Goal: Transaction & Acquisition: Purchase product/service

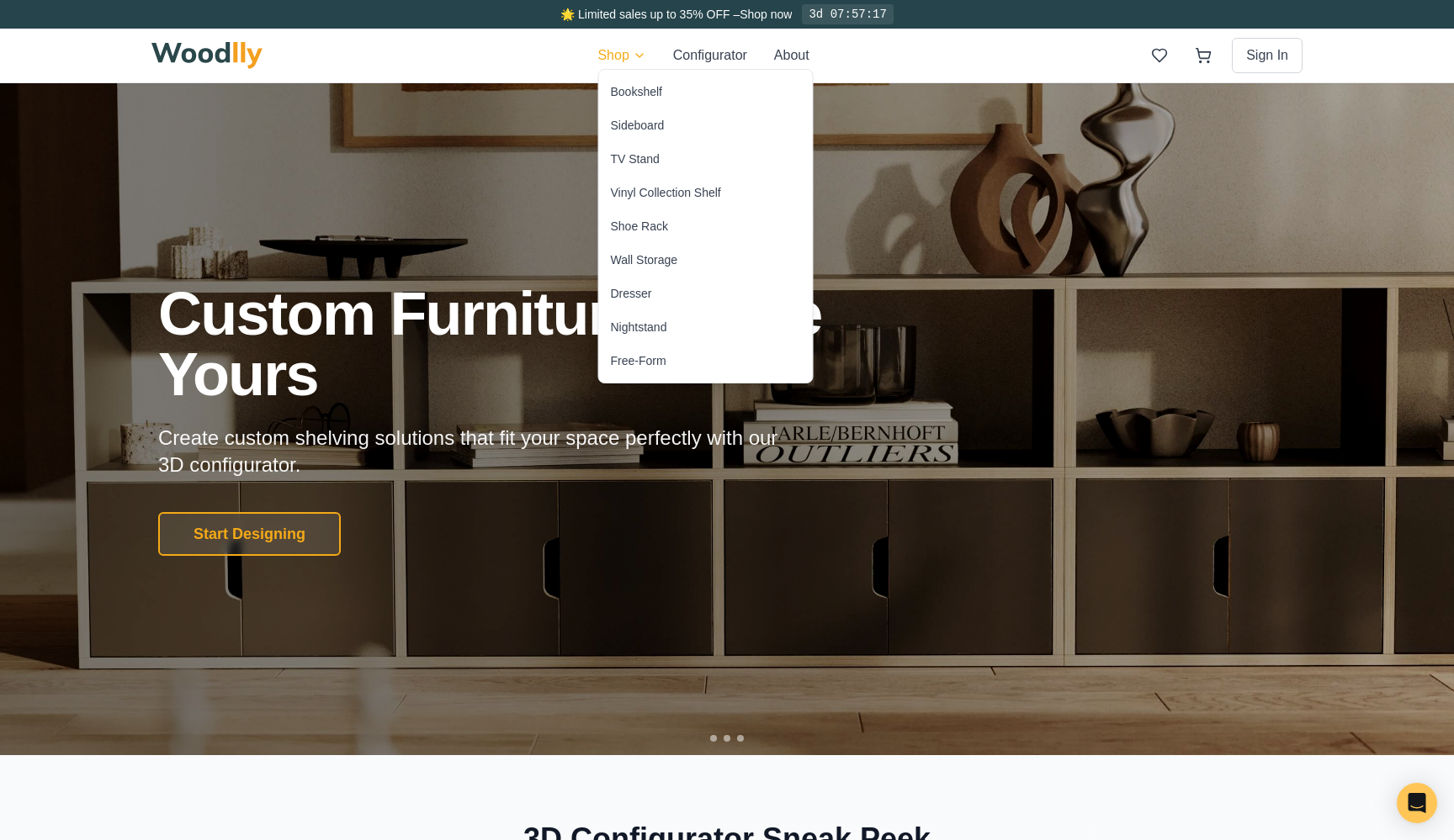
click at [632, 82] on div "Bookshelf" at bounding box center [706, 92] width 214 height 34
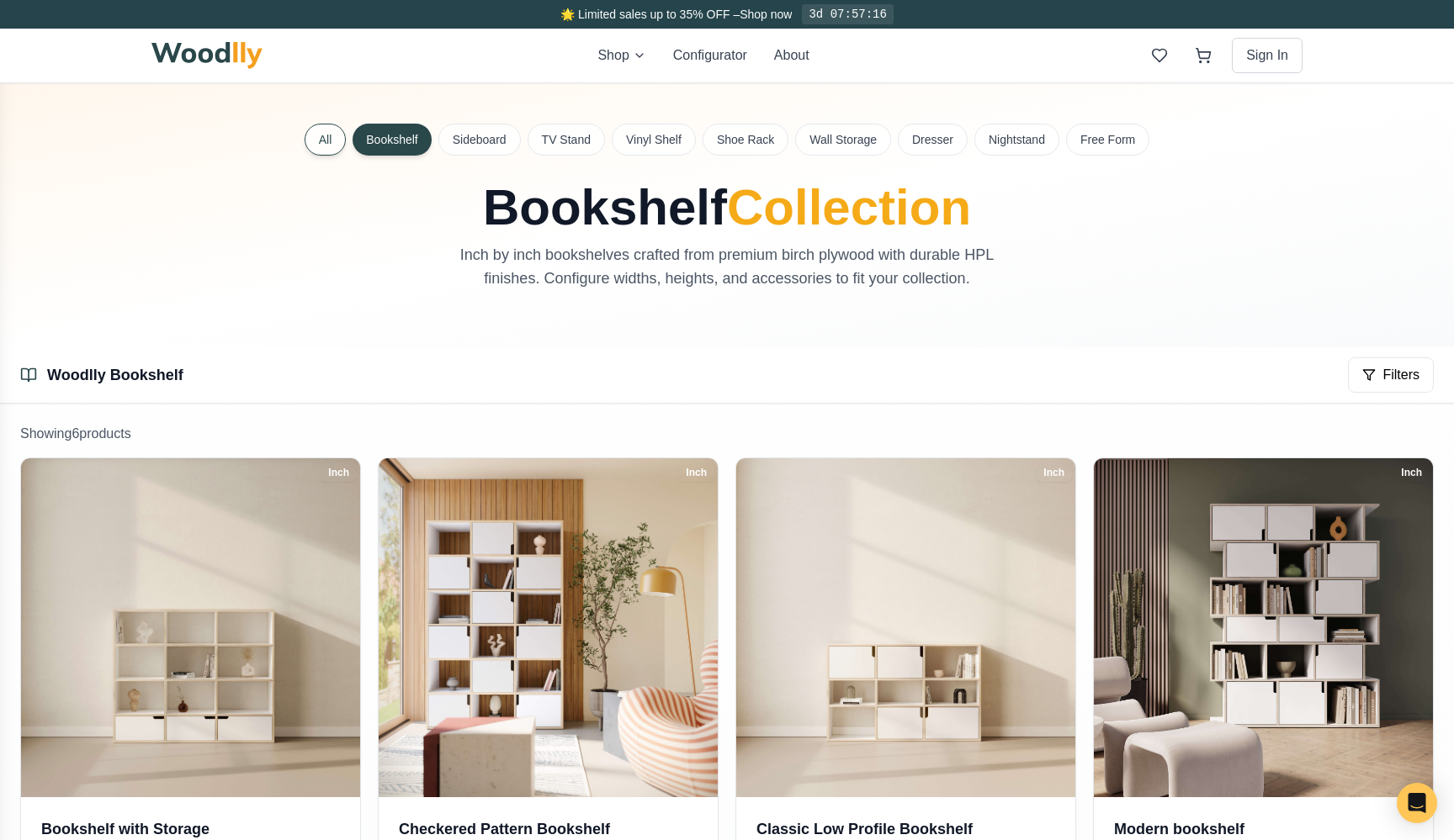
click at [333, 144] on button "All" at bounding box center [325, 140] width 42 height 32
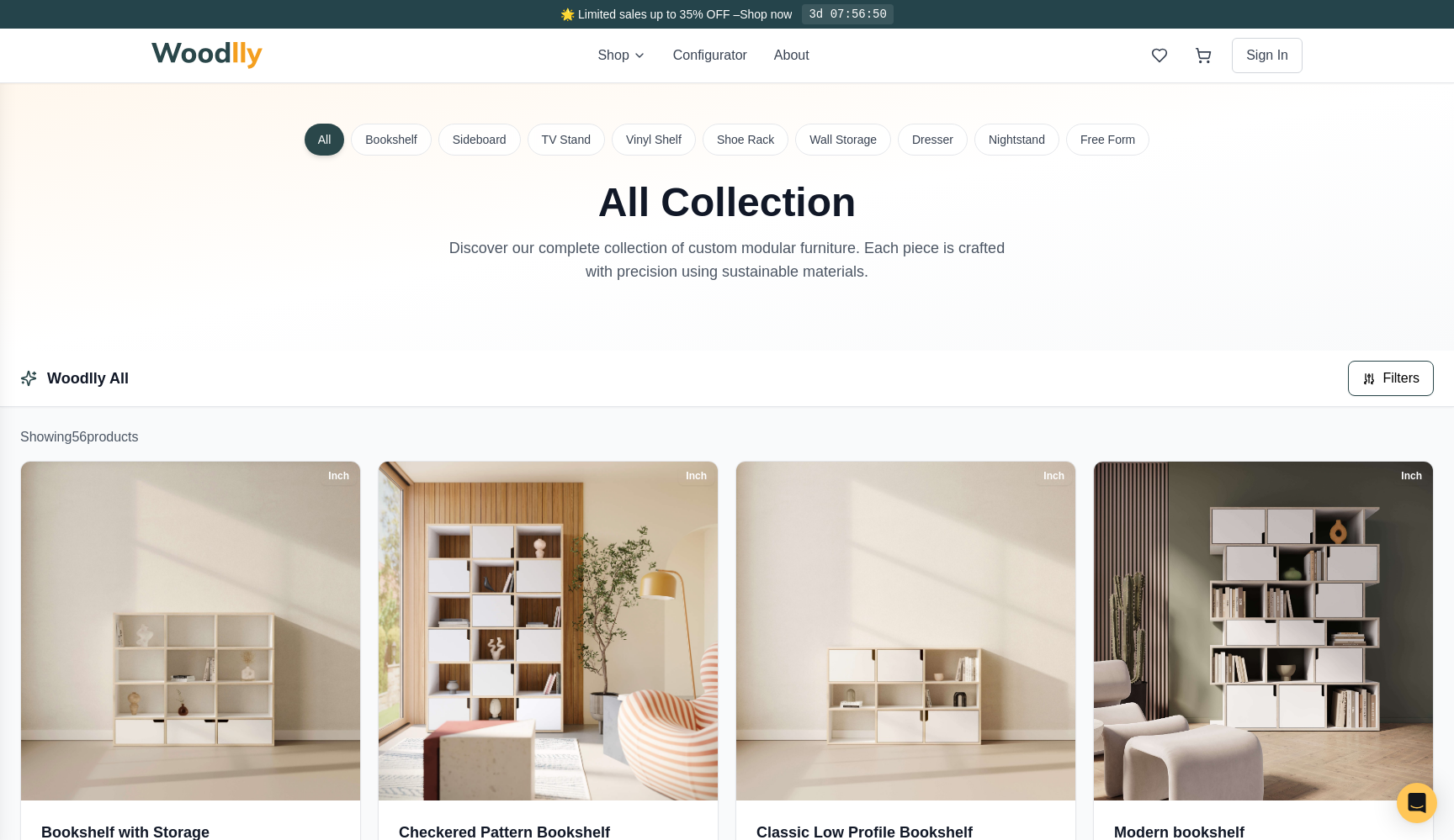
click at [1382, 376] on span "Filters" at bounding box center [1401, 378] width 37 height 20
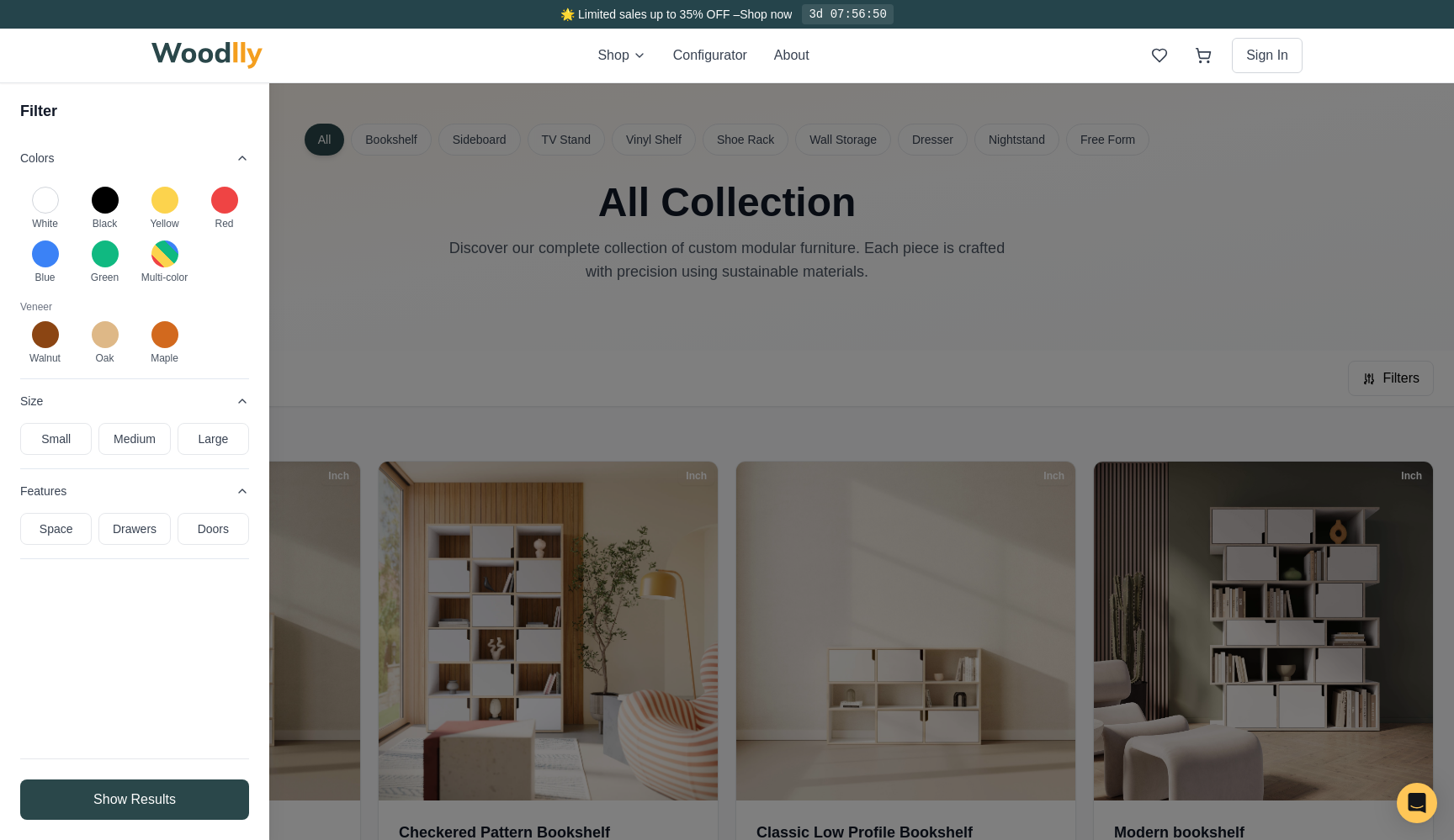
click at [834, 369] on div at bounding box center [727, 434] width 1454 height 812
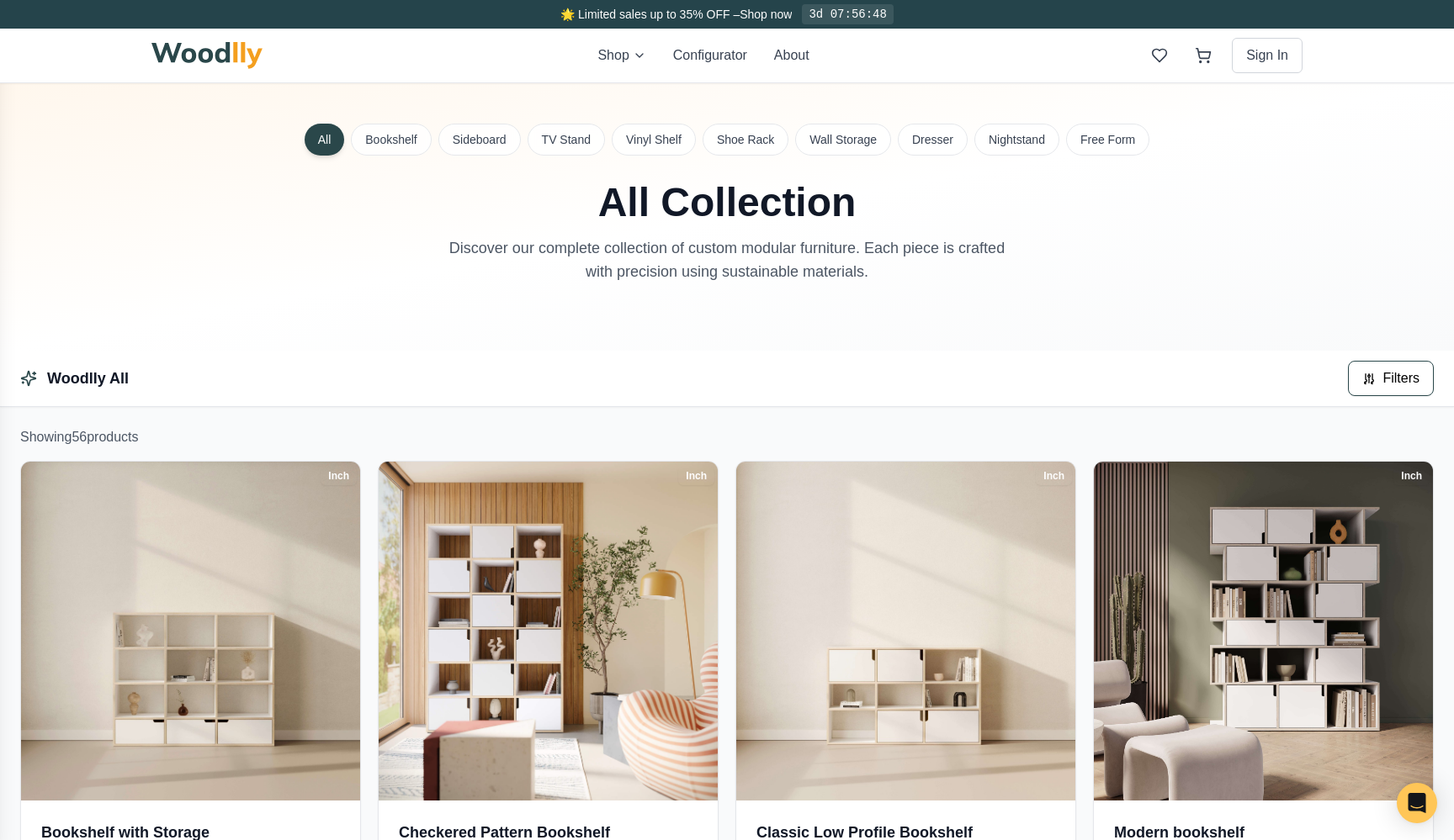
click at [1389, 377] on span "Filters" at bounding box center [1401, 378] width 37 height 20
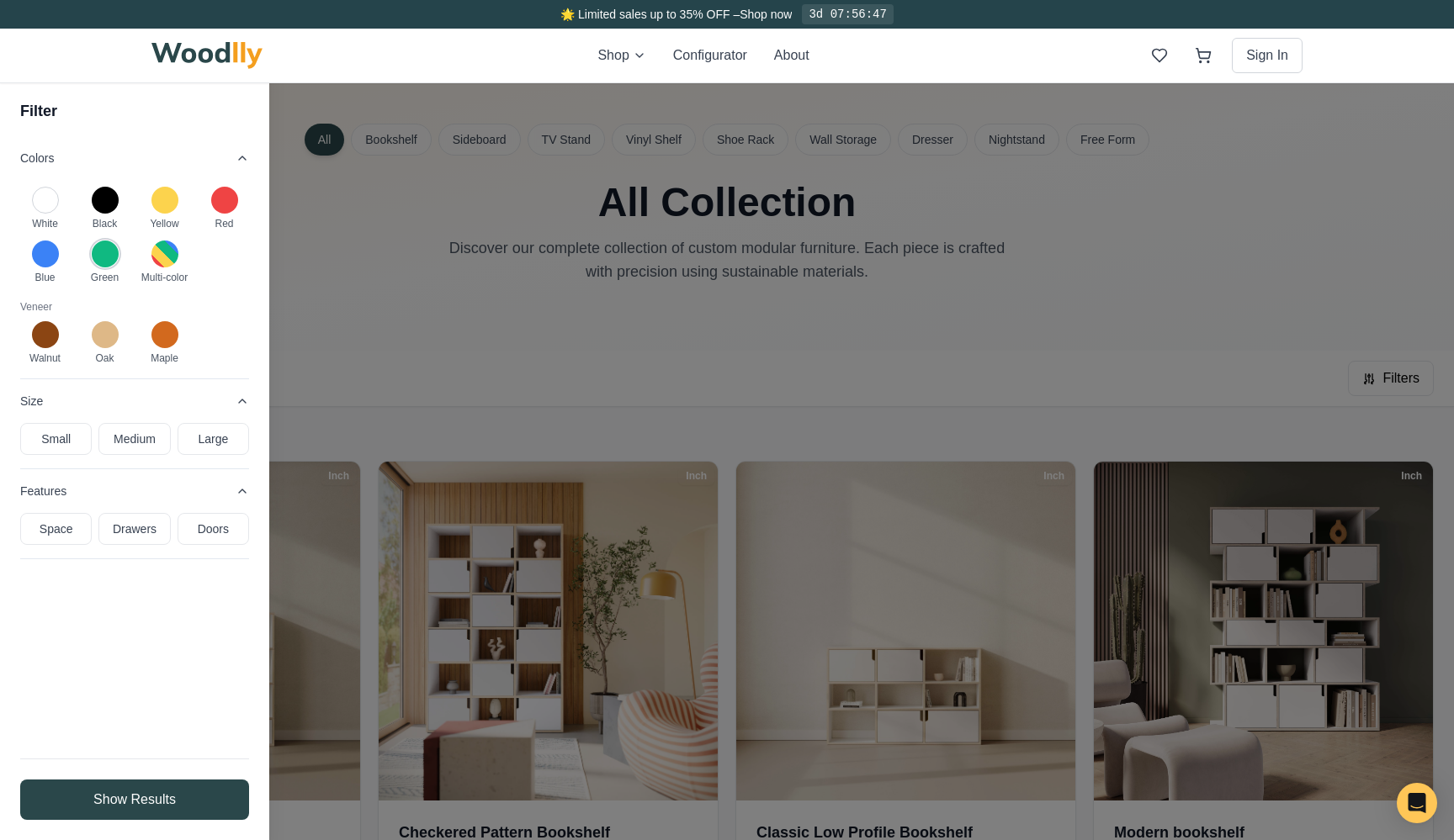
click at [103, 255] on button at bounding box center [105, 254] width 27 height 27
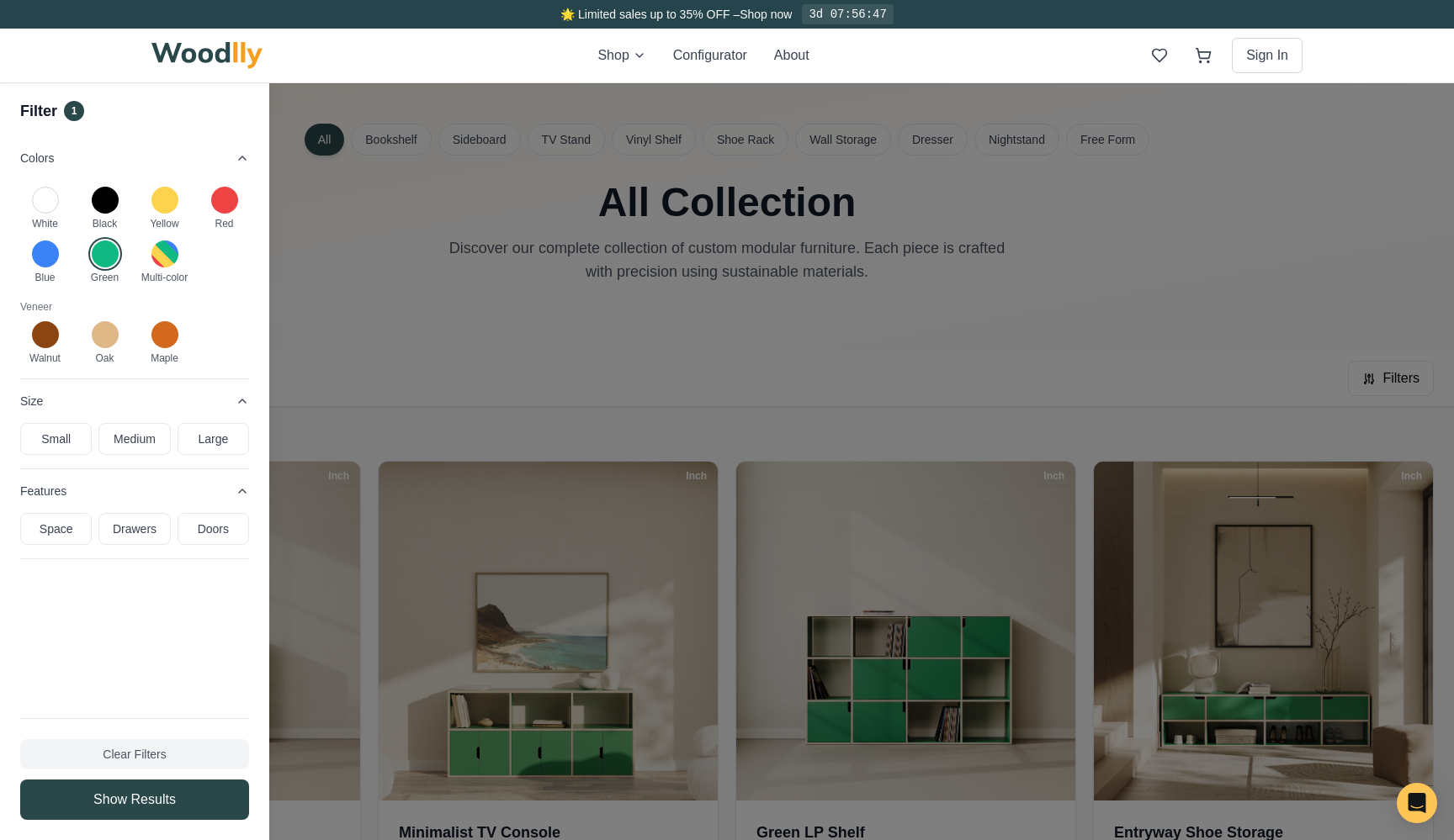
click at [385, 337] on div at bounding box center [727, 434] width 1454 height 812
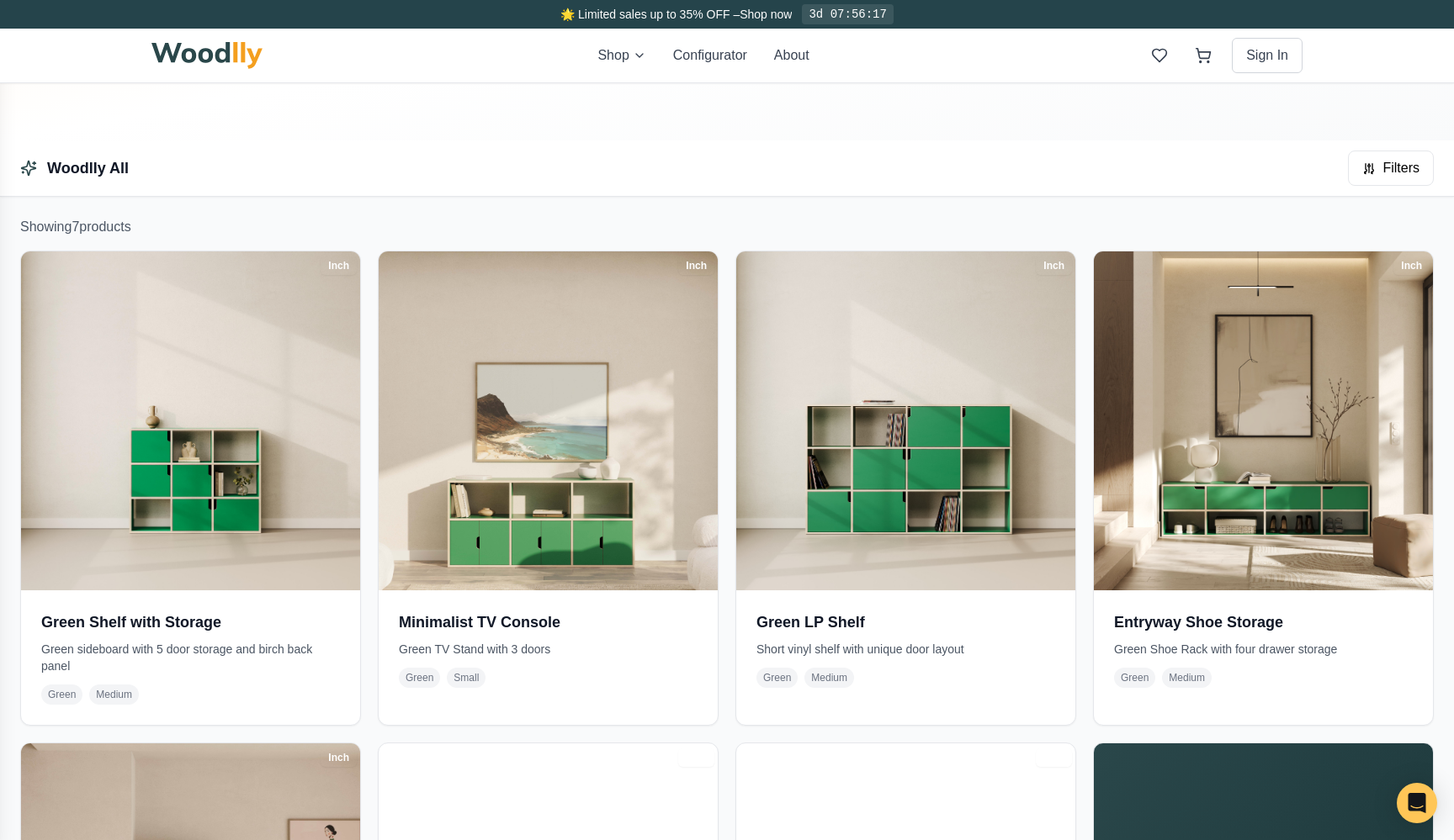
scroll to position [201, 0]
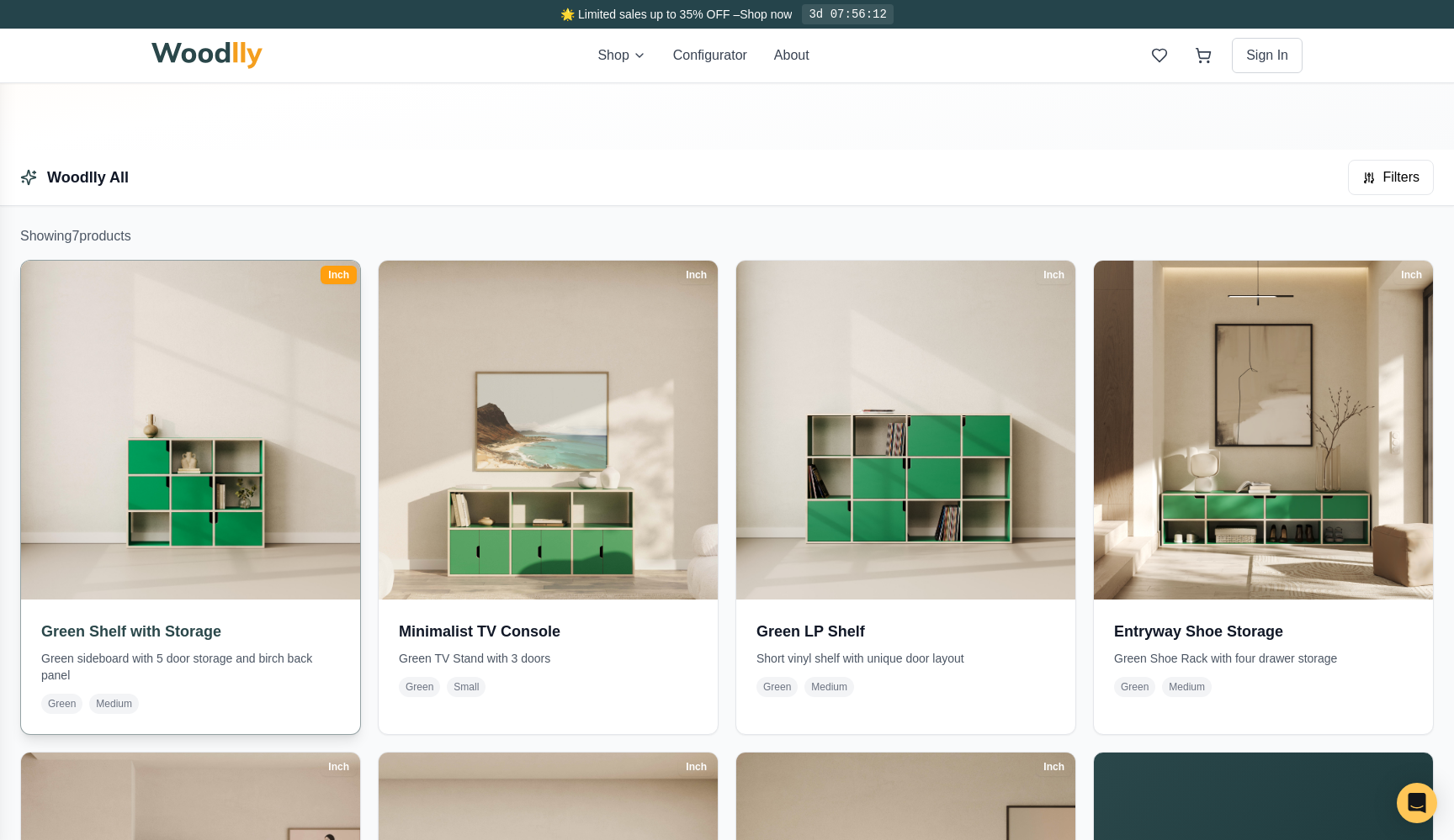
click at [224, 413] on img at bounding box center [190, 430] width 356 height 355
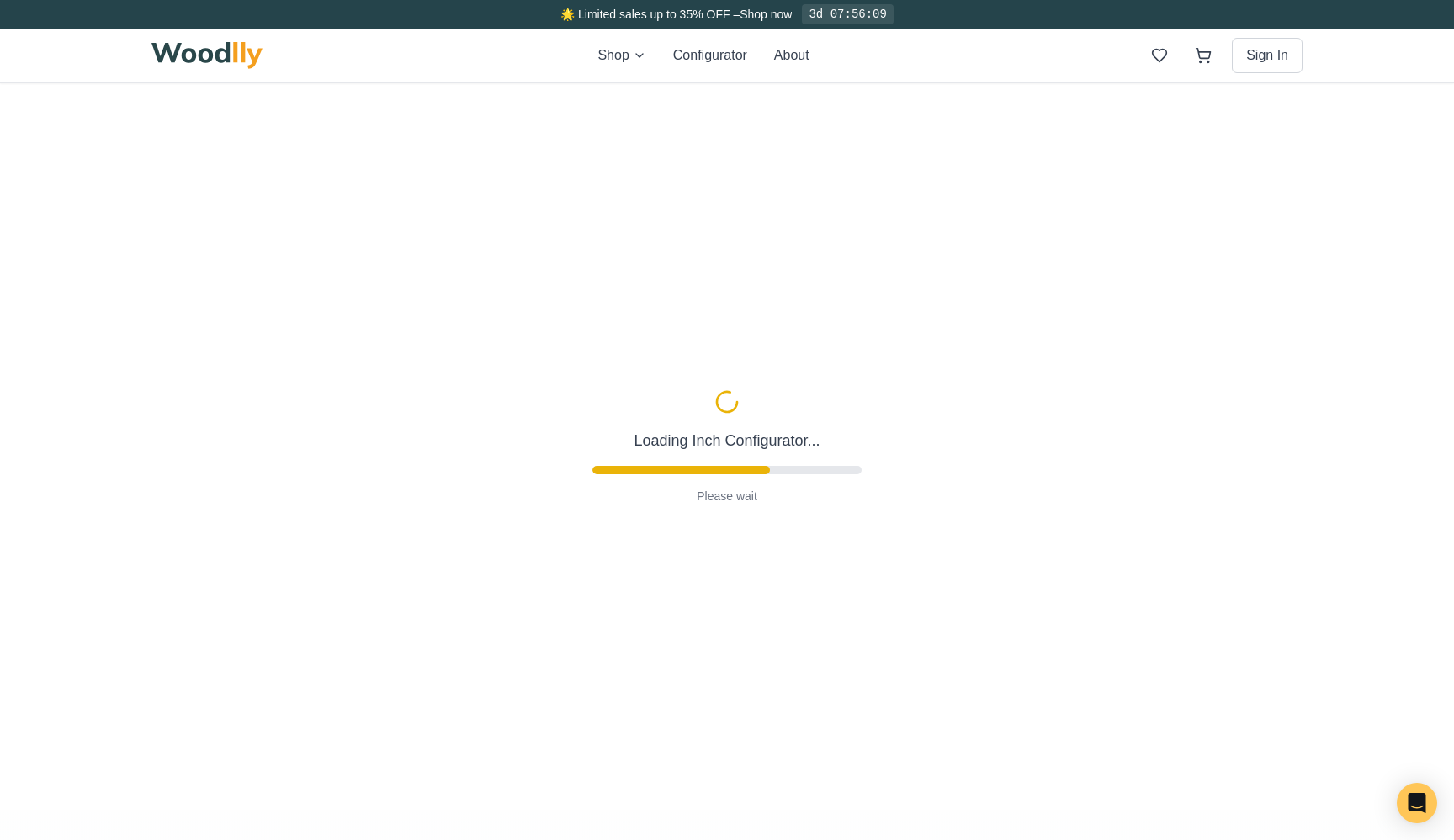
type input "48"
type input "3"
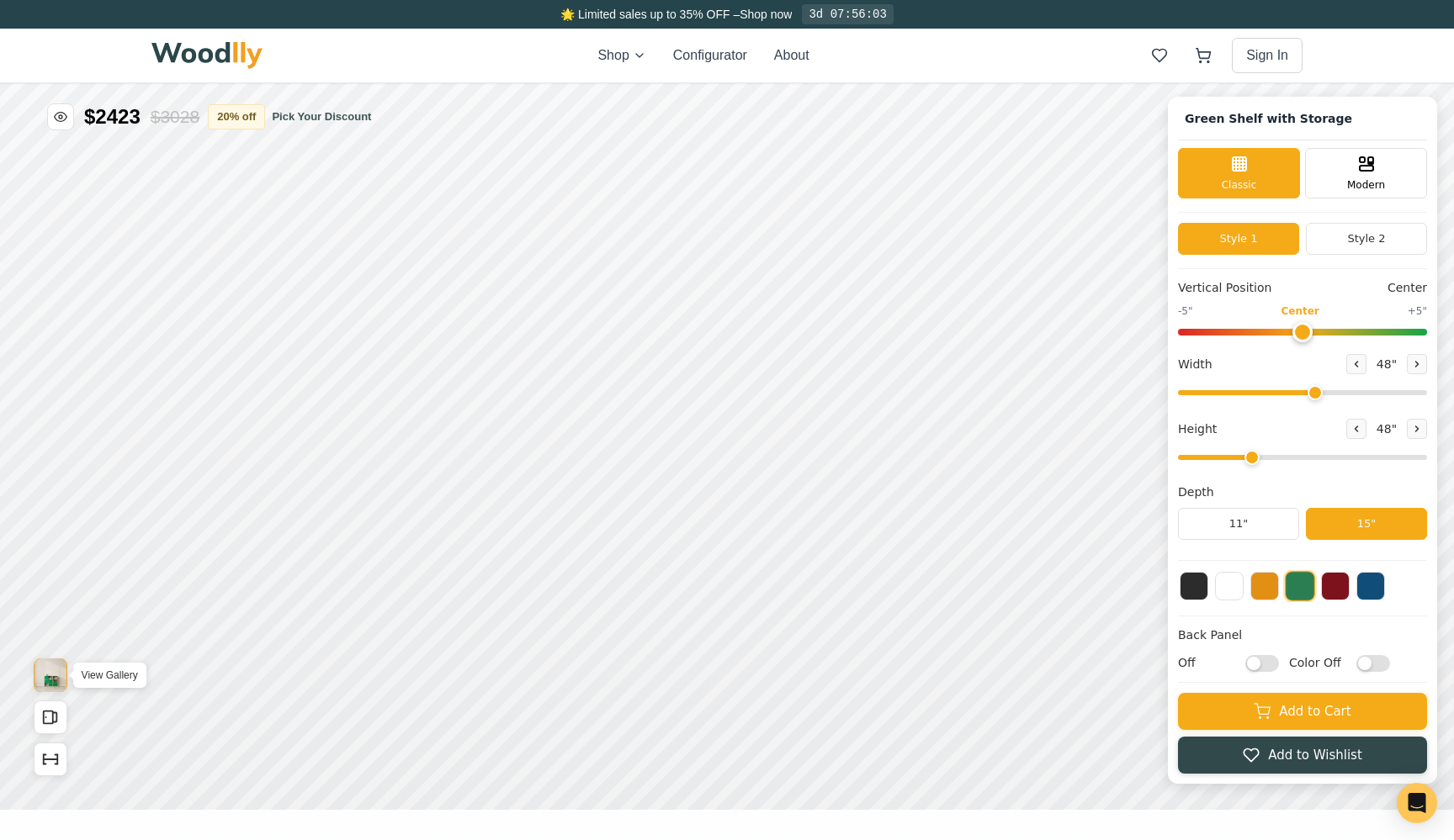
click at [45, 683] on img "View Gallery" at bounding box center [50, 676] width 32 height 34
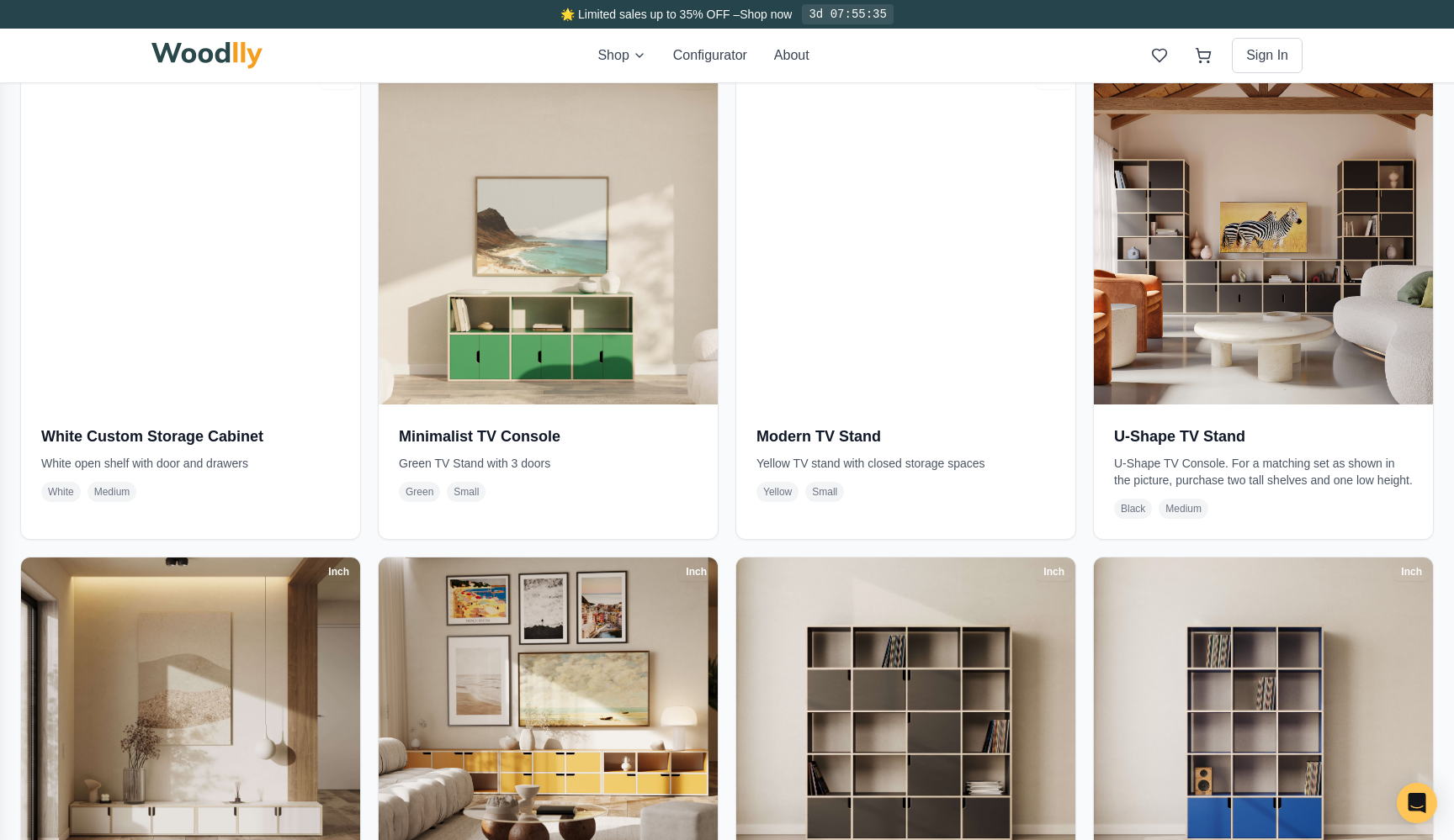
scroll to position [2371, 0]
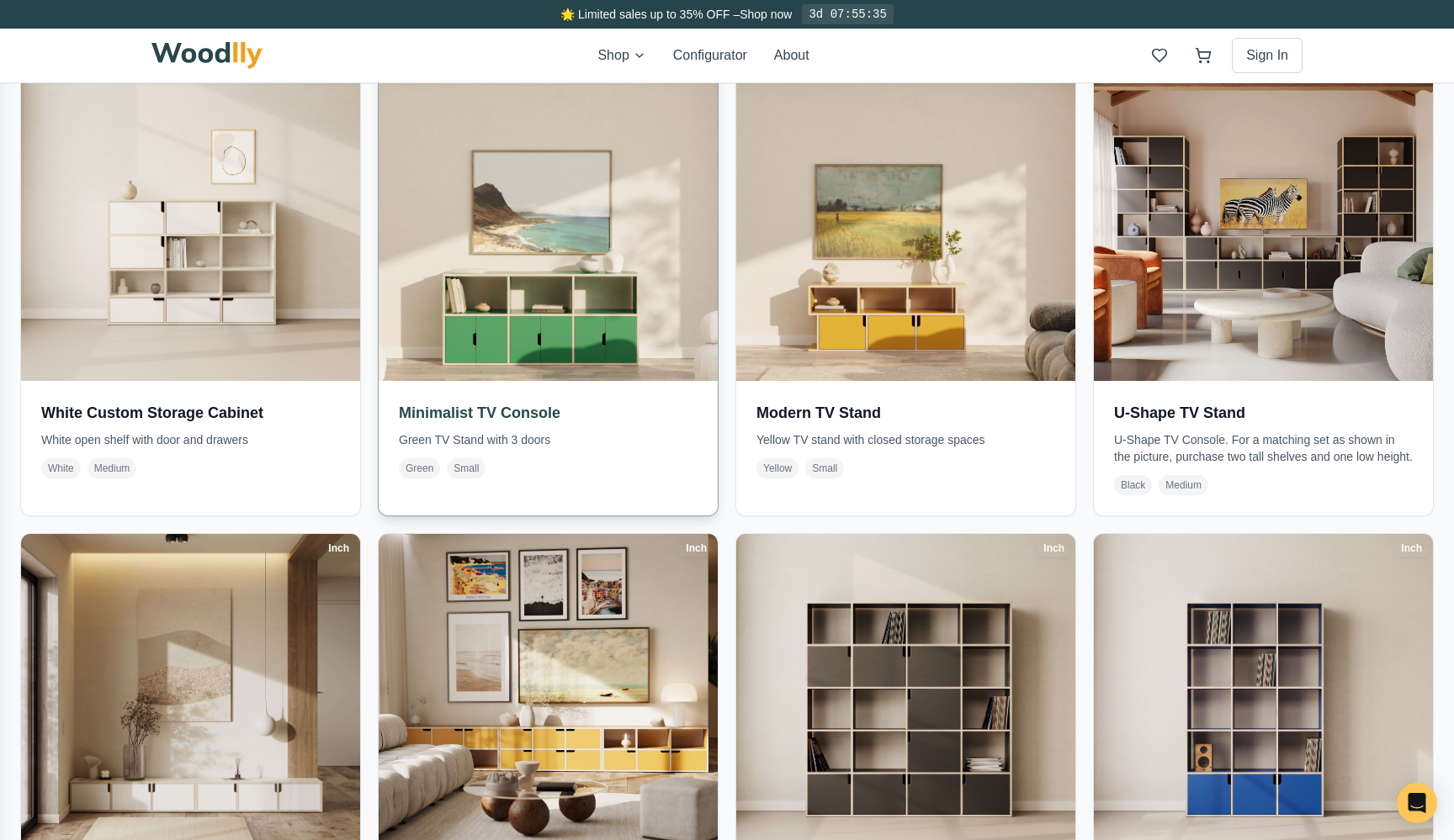
click at [630, 299] on img at bounding box center [548, 211] width 356 height 355
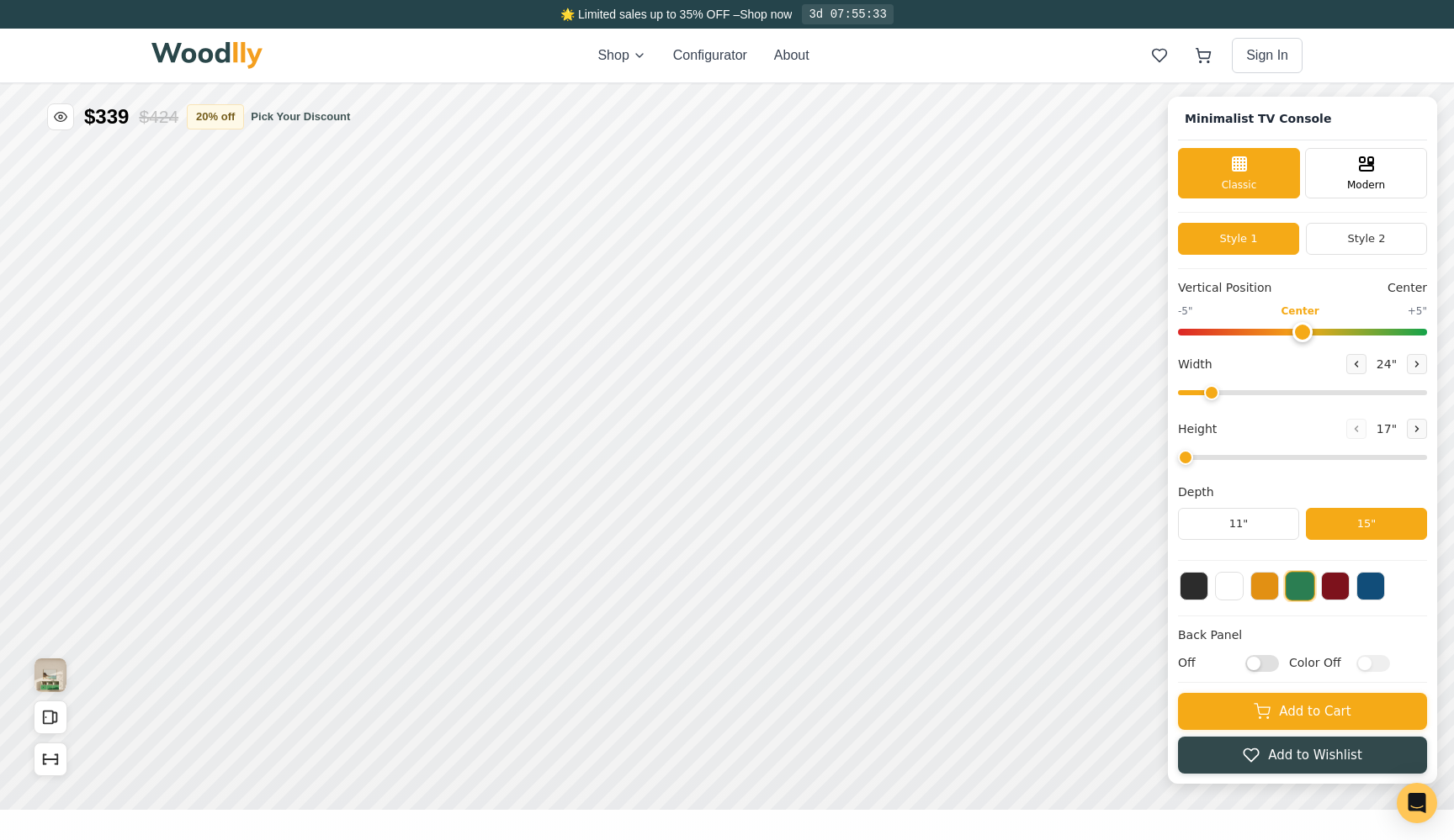
type input "63"
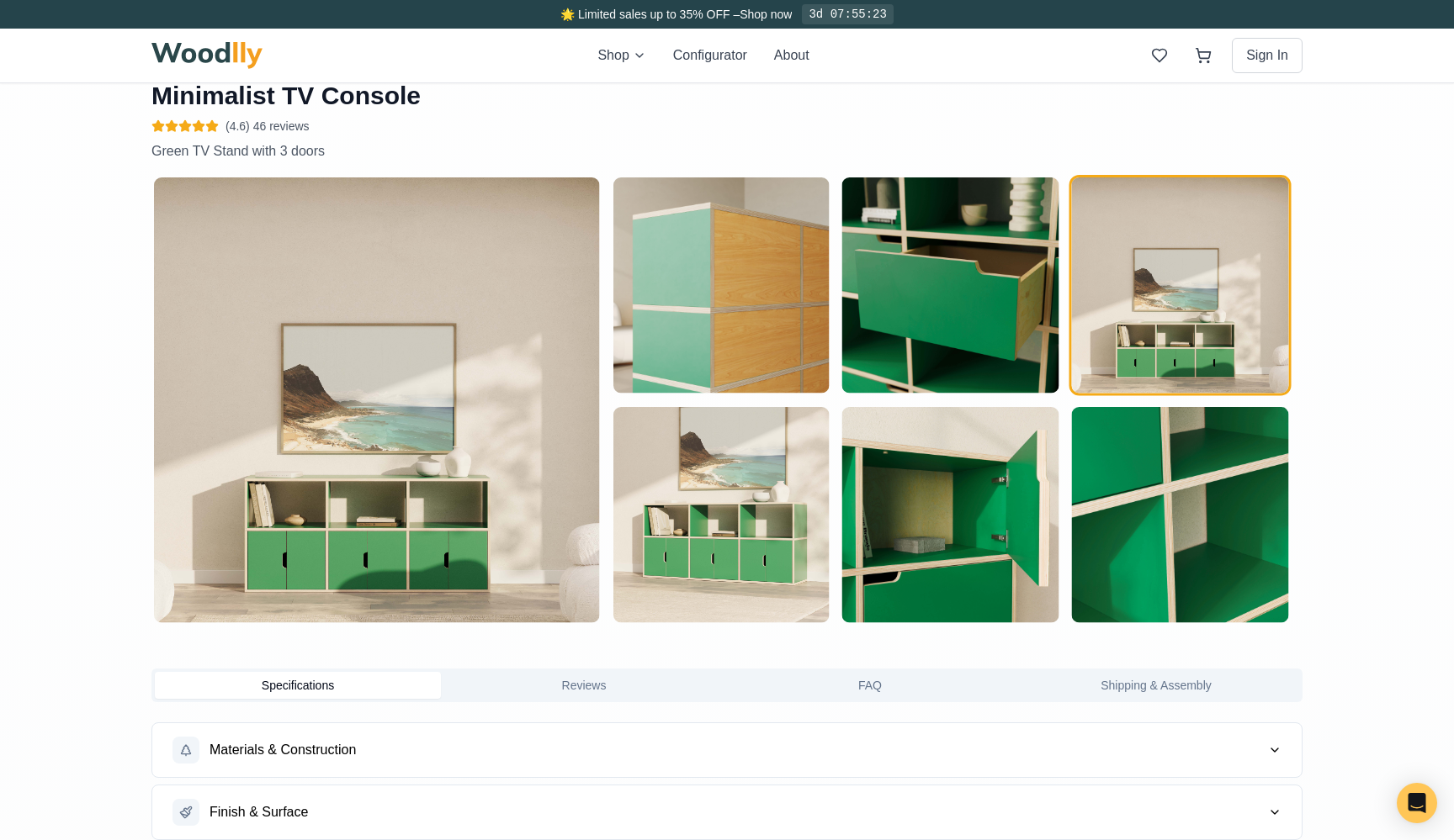
scroll to position [841, 0]
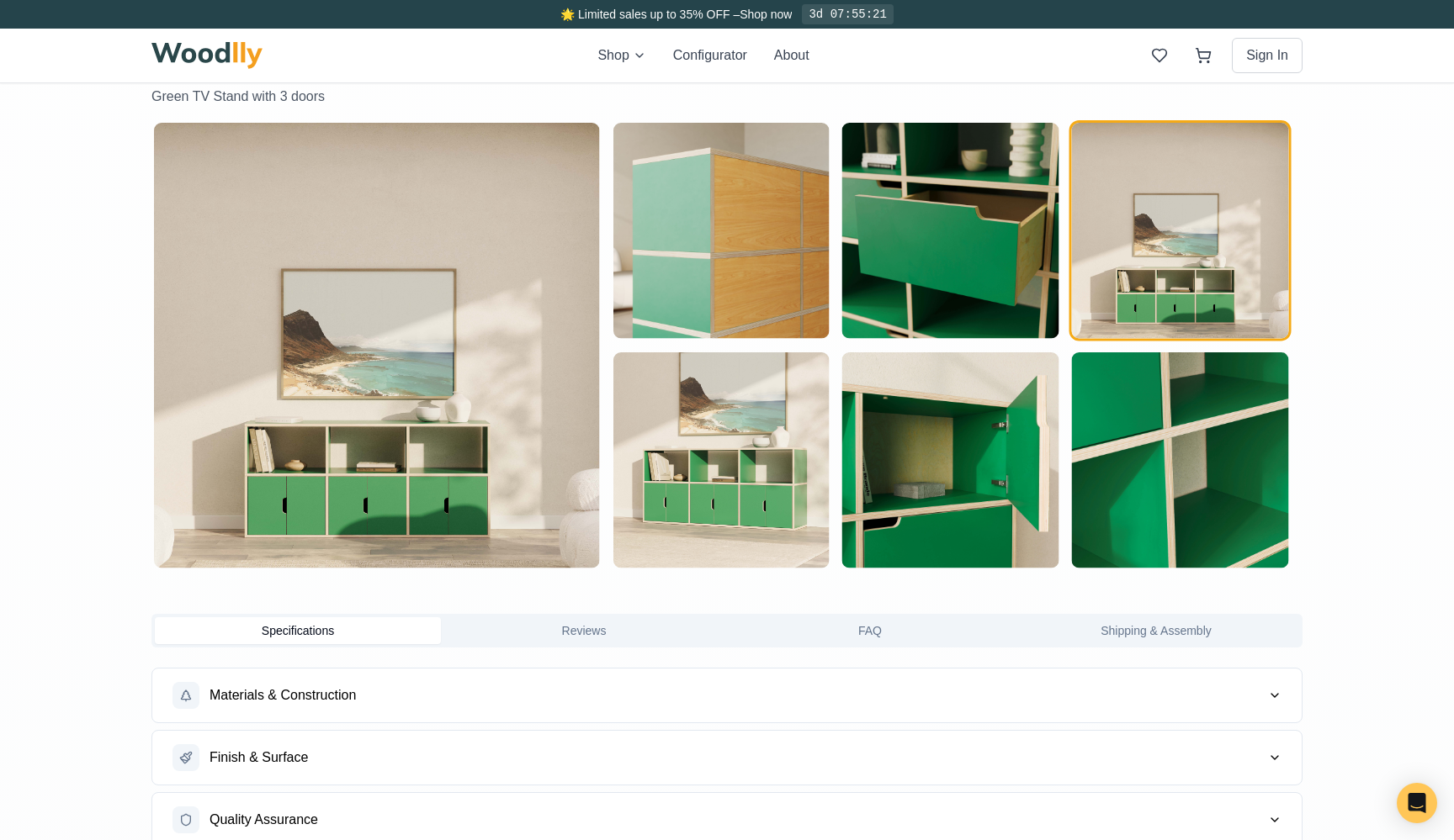
click at [717, 422] on img "button" at bounding box center [721, 461] width 216 height 216
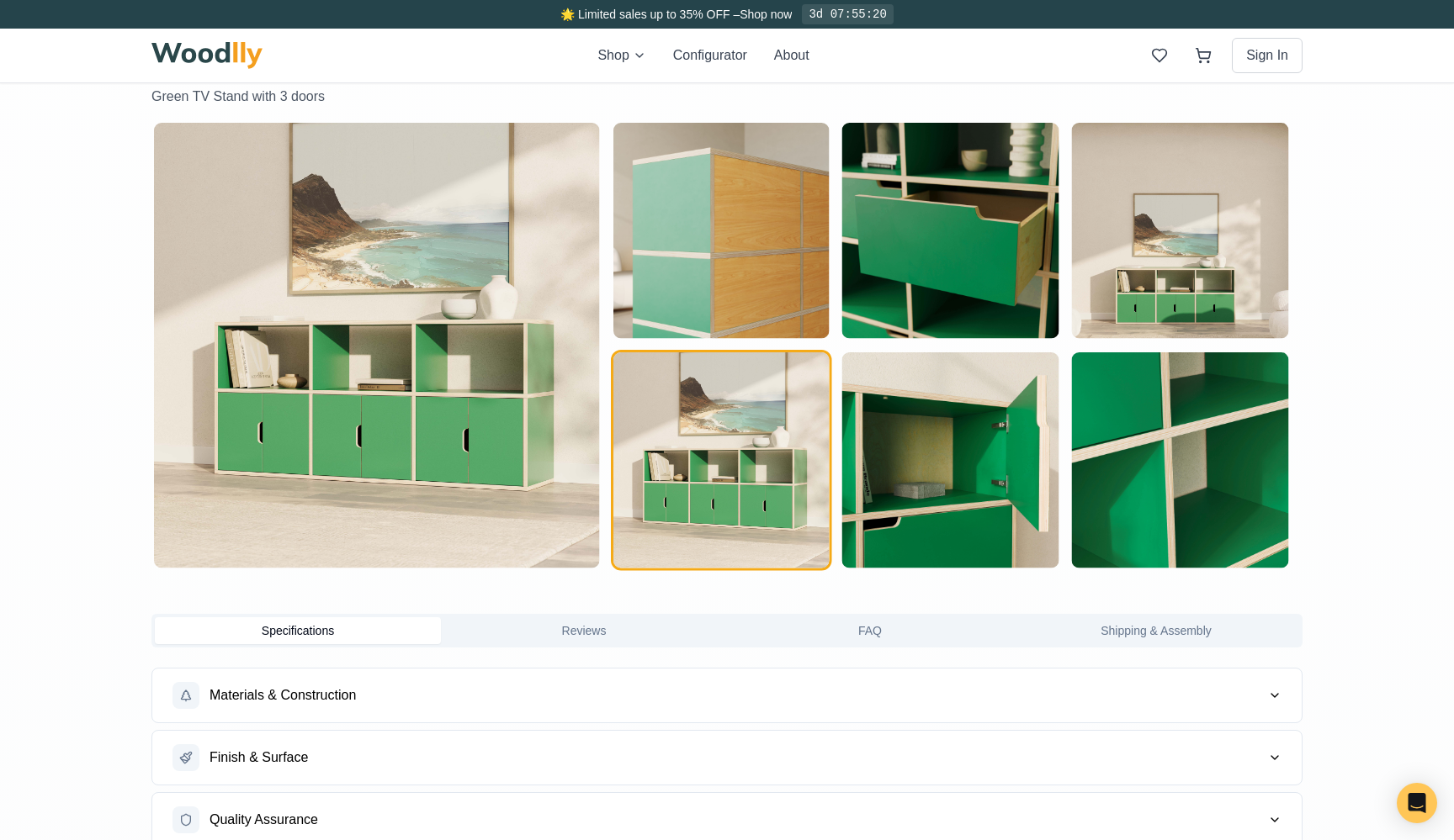
click at [777, 303] on img "button" at bounding box center [721, 231] width 216 height 216
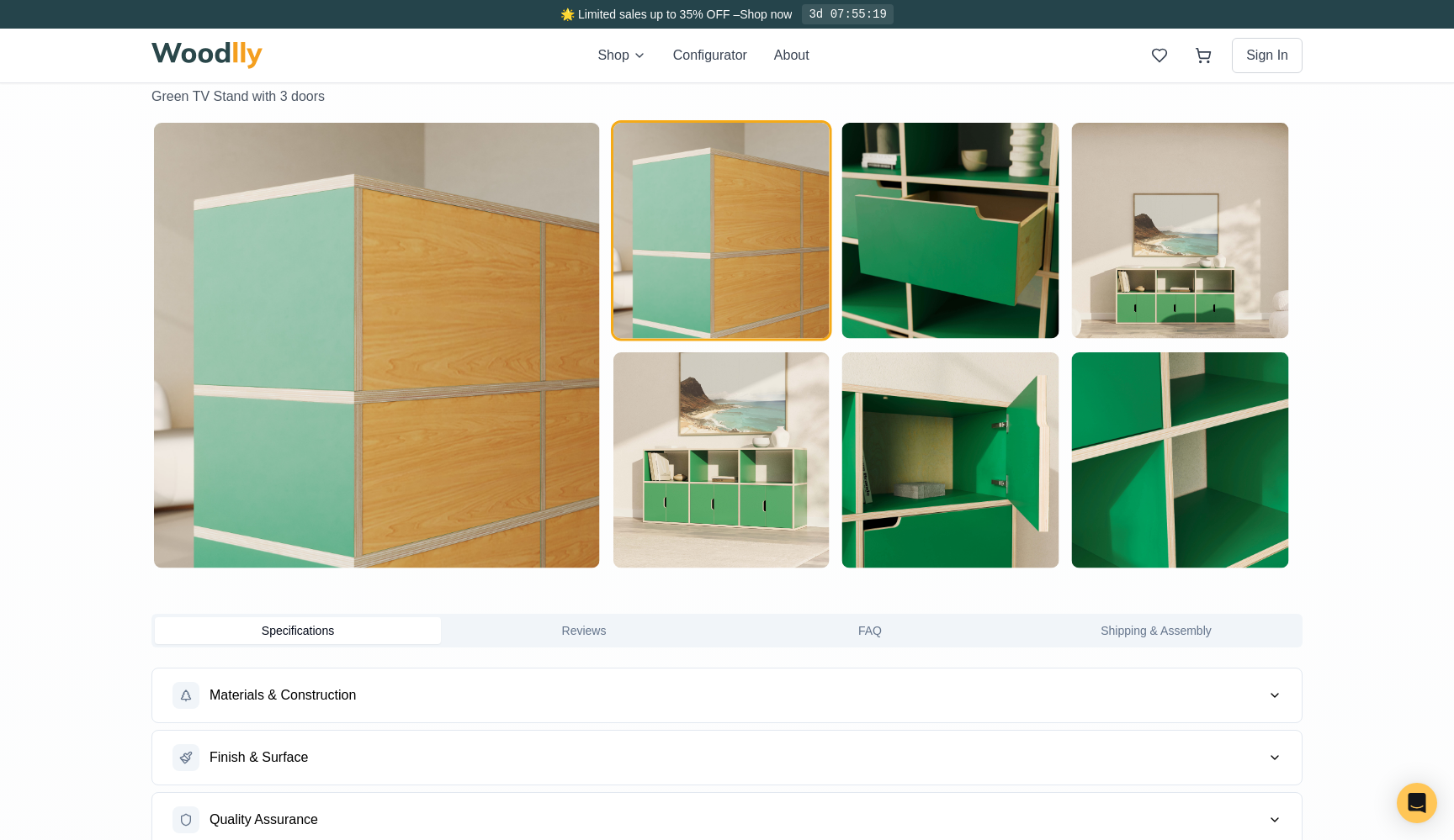
click at [913, 288] on img "button" at bounding box center [950, 231] width 216 height 216
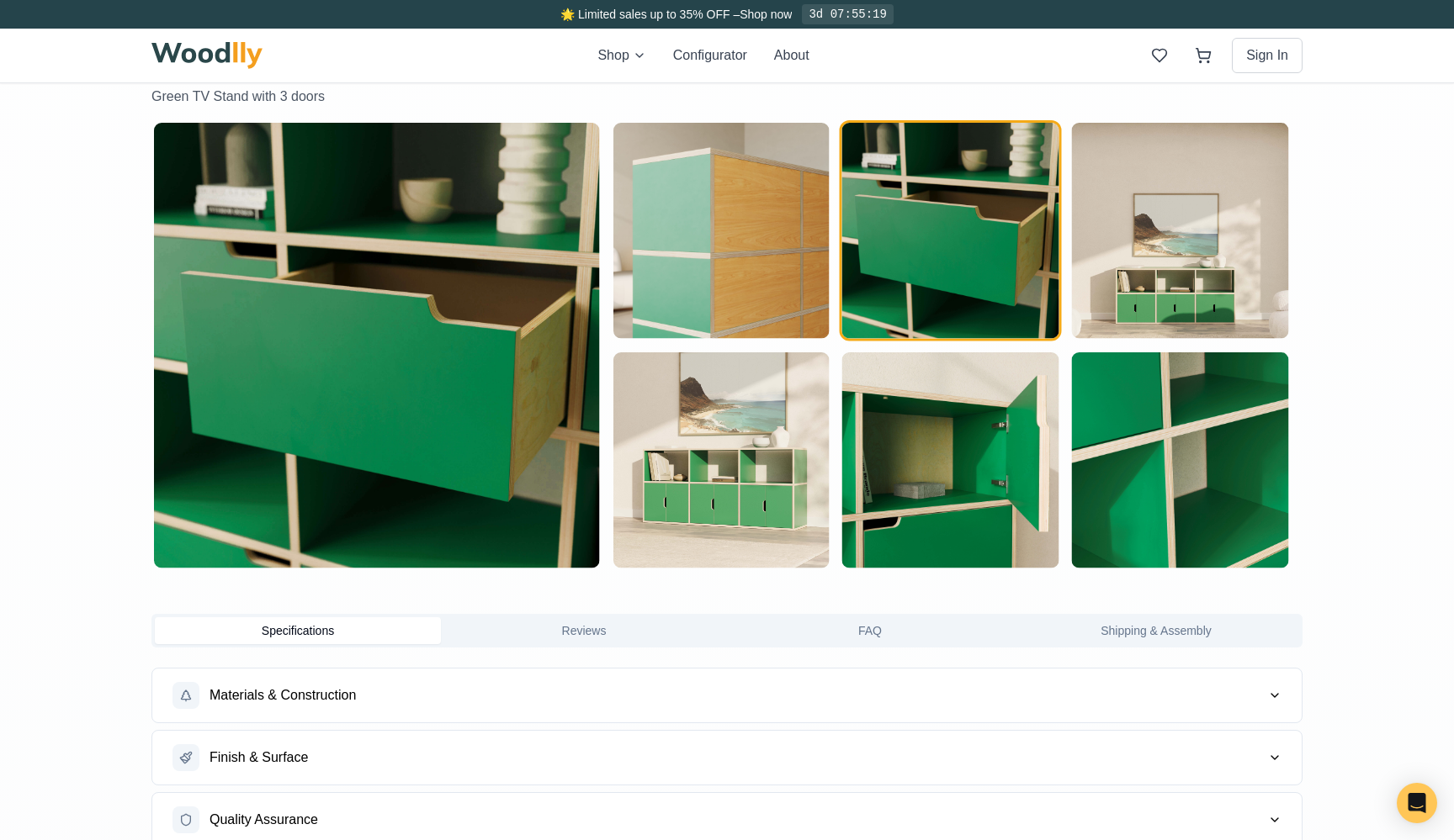
click at [1103, 270] on img "button" at bounding box center [1180, 231] width 216 height 216
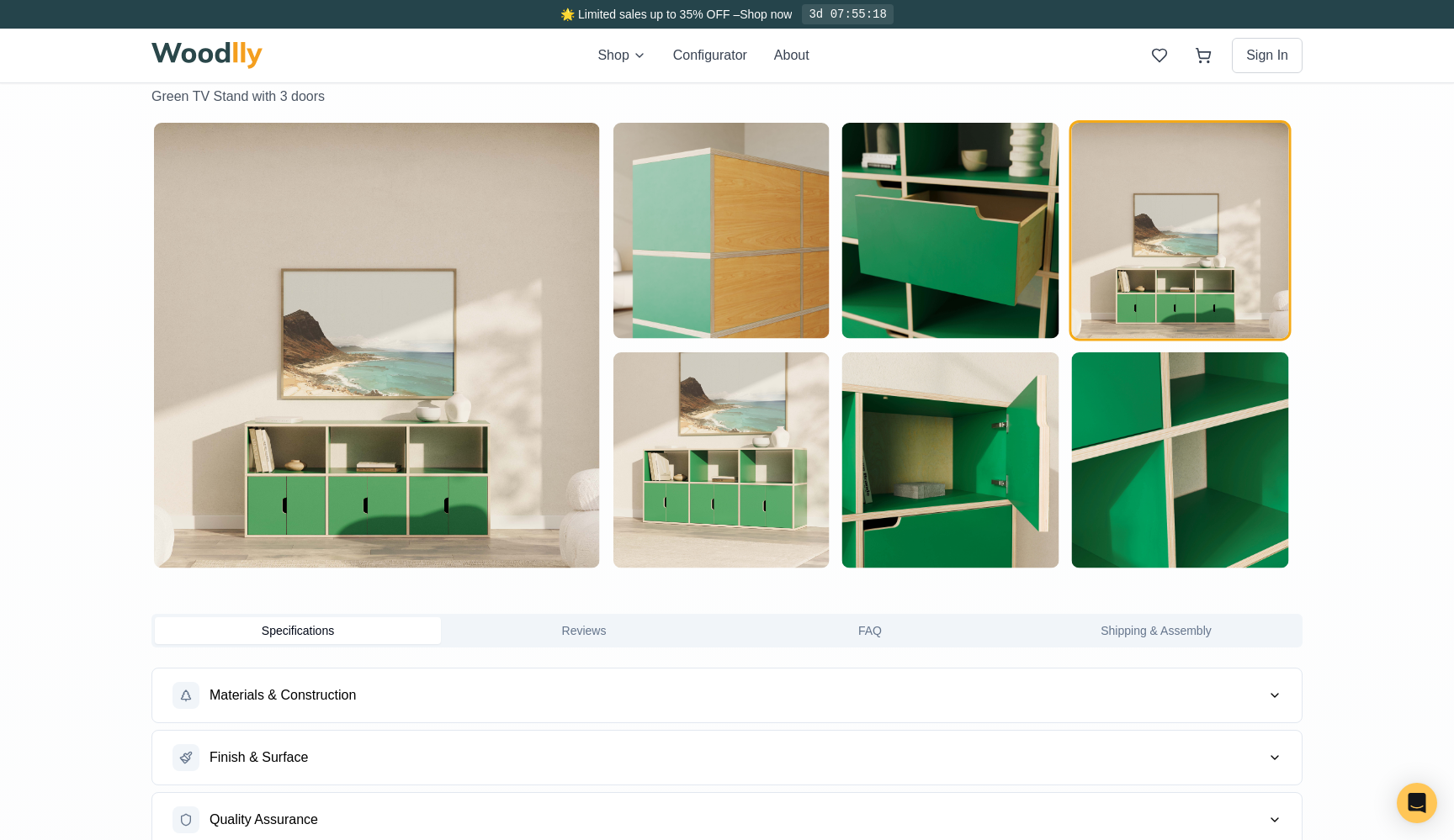
click at [872, 448] on img "button" at bounding box center [950, 461] width 216 height 216
click at [814, 462] on img "button" at bounding box center [721, 461] width 216 height 216
click at [754, 462] on img "button" at bounding box center [721, 461] width 216 height 216
click at [757, 285] on img "button" at bounding box center [721, 231] width 216 height 216
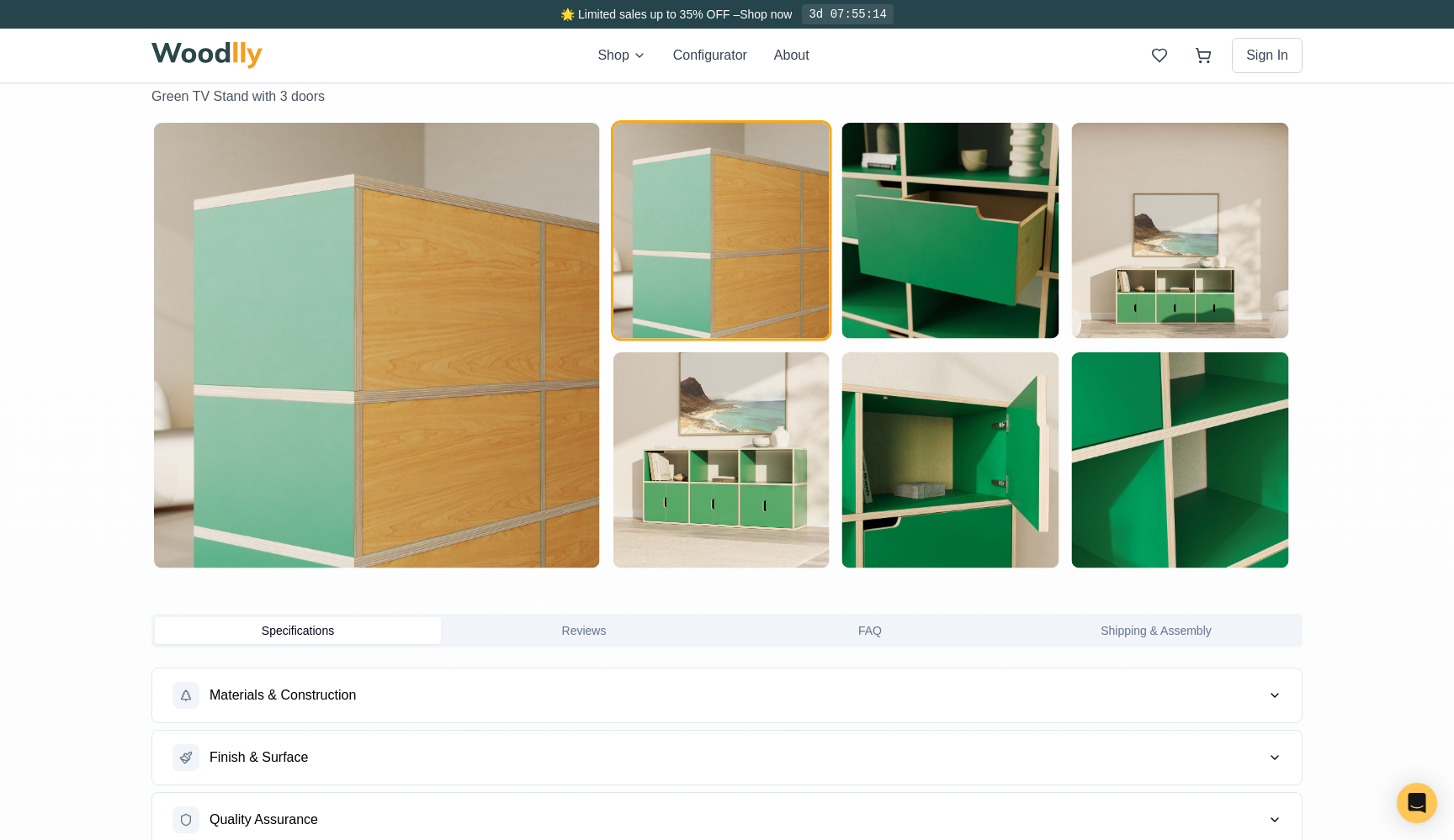
click at [699, 388] on img "button" at bounding box center [721, 461] width 216 height 216
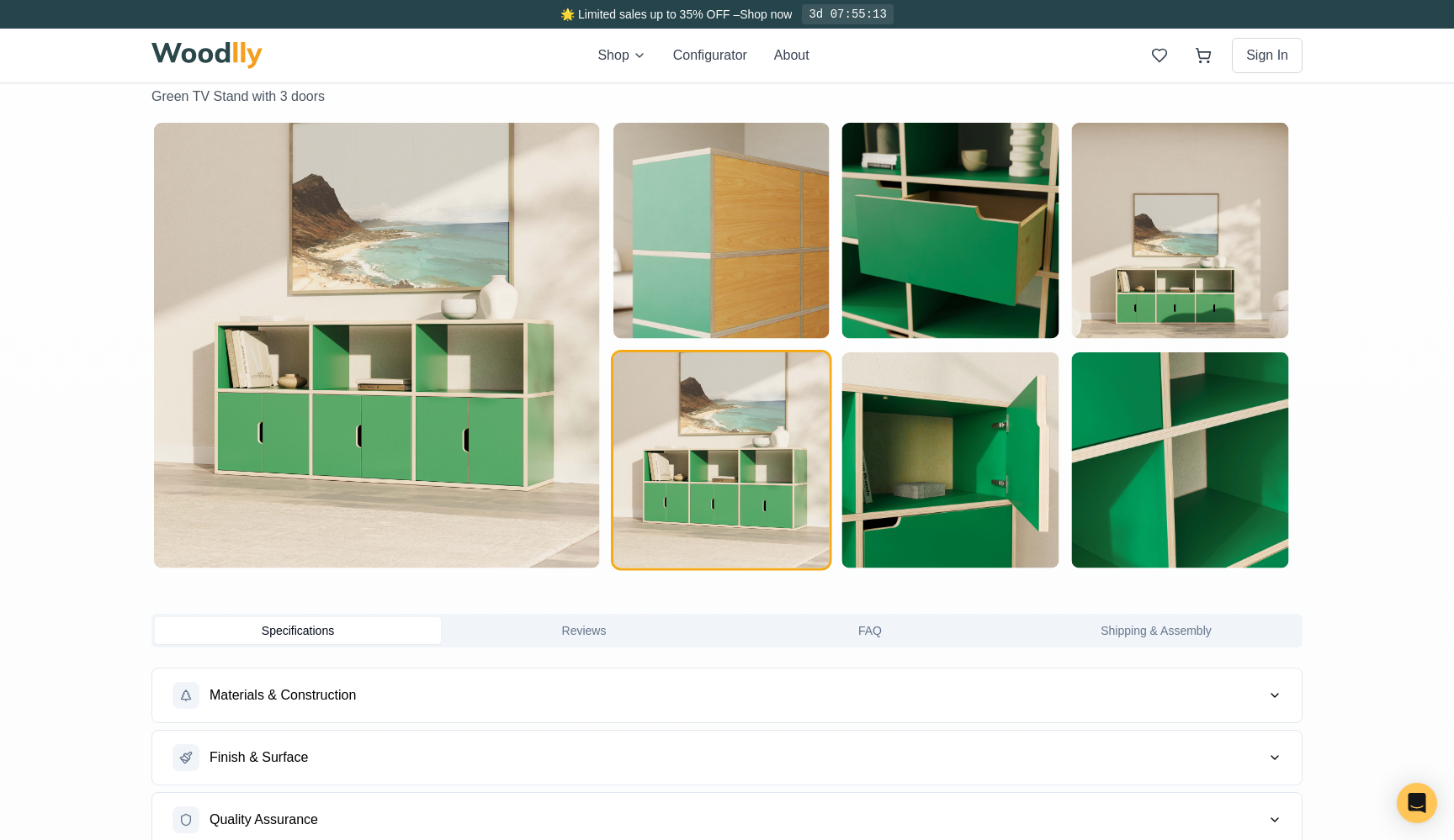
click at [734, 309] on img "button" at bounding box center [721, 231] width 216 height 216
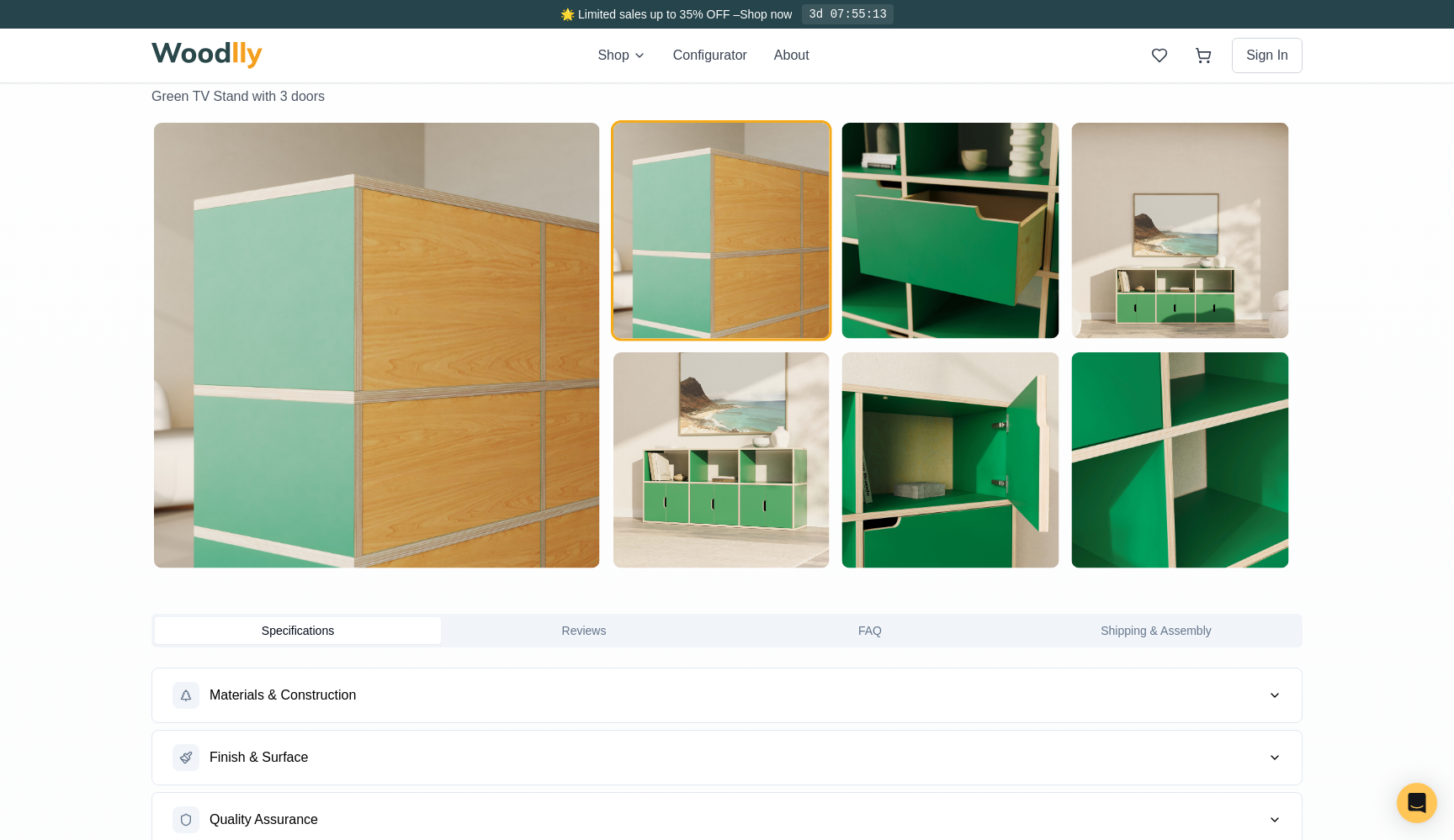
click at [669, 435] on img "button" at bounding box center [721, 461] width 216 height 216
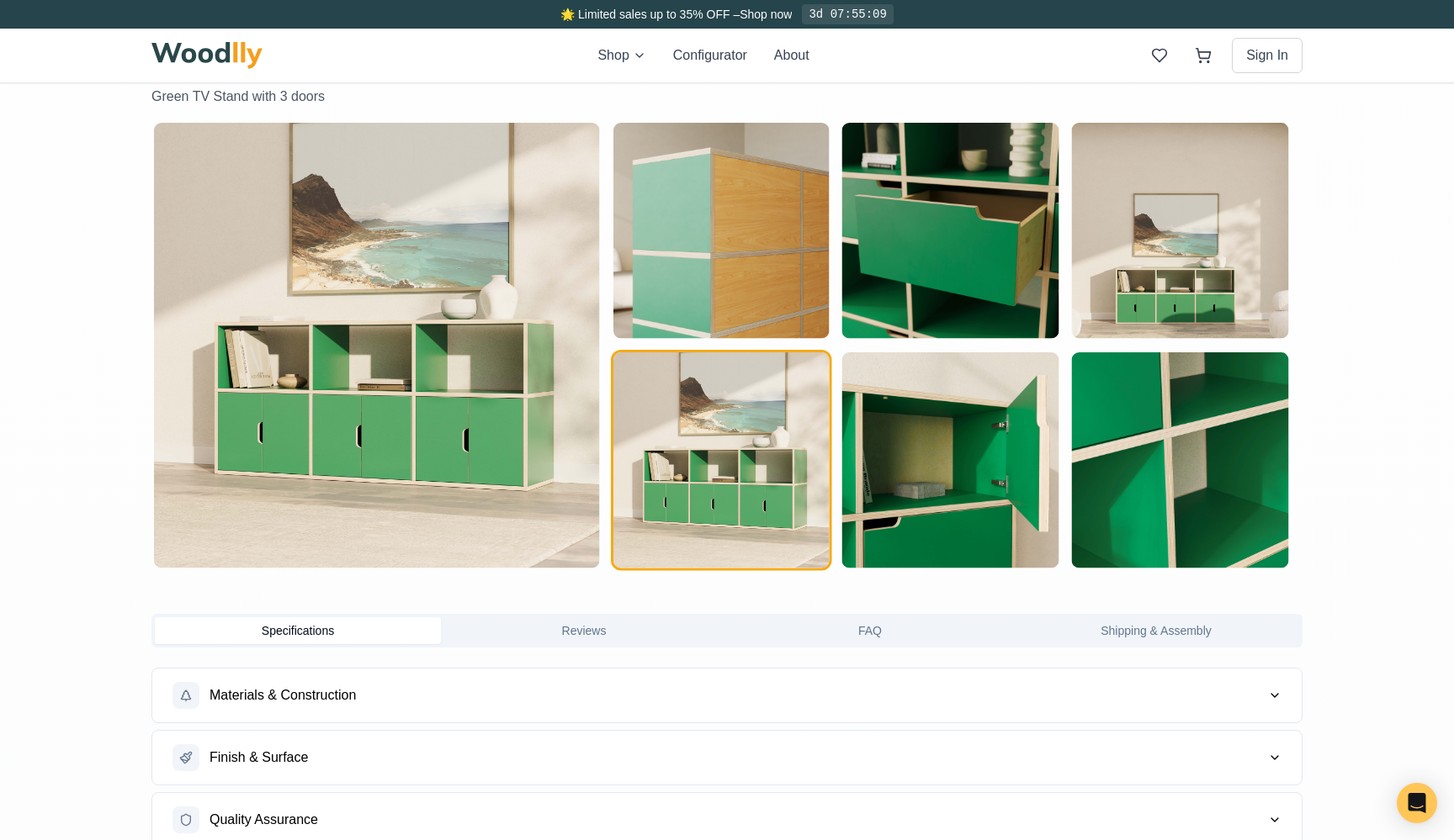
click at [790, 306] on img "button" at bounding box center [721, 231] width 216 height 216
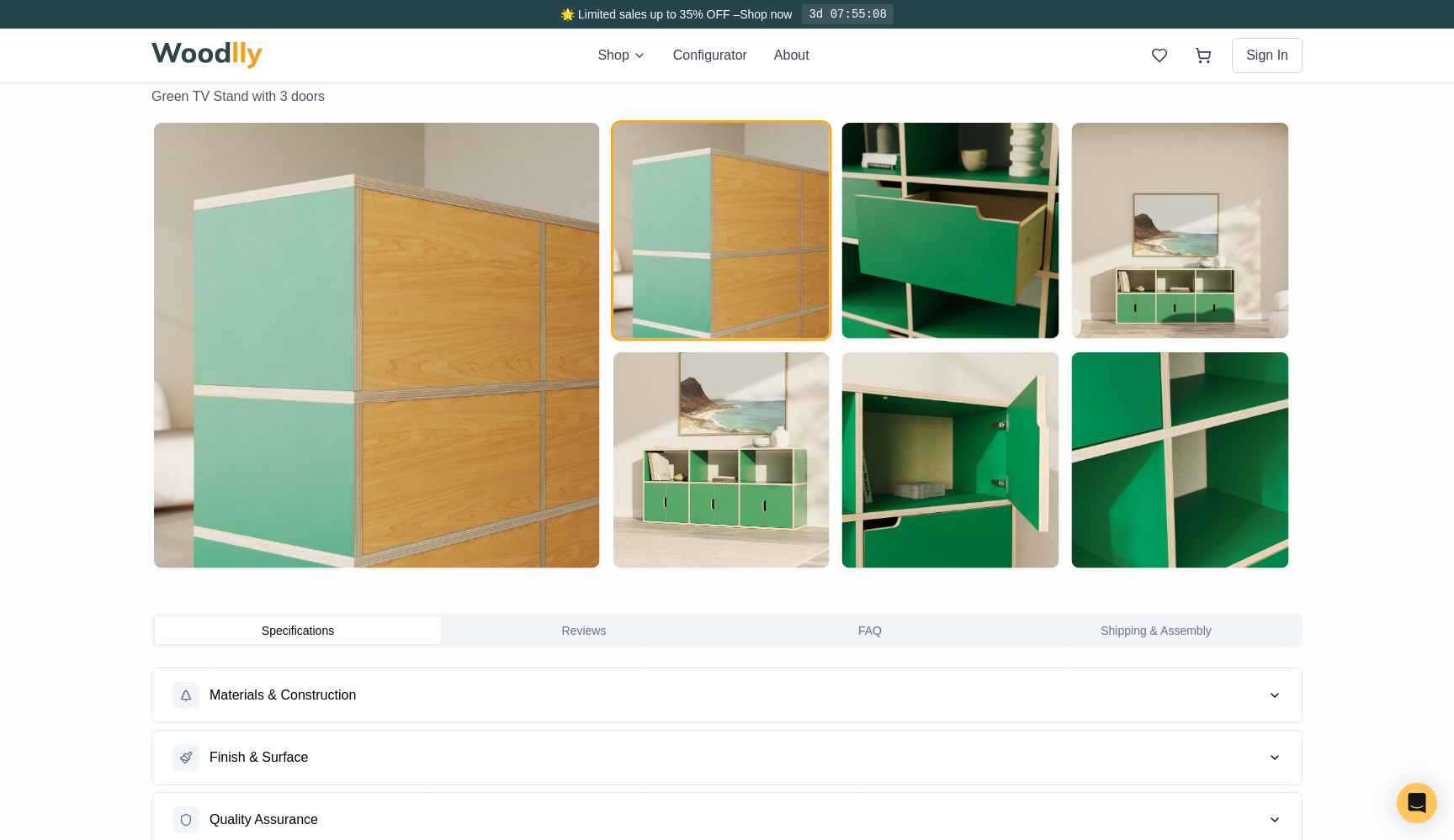
click at [997, 216] on img "button" at bounding box center [950, 231] width 216 height 216
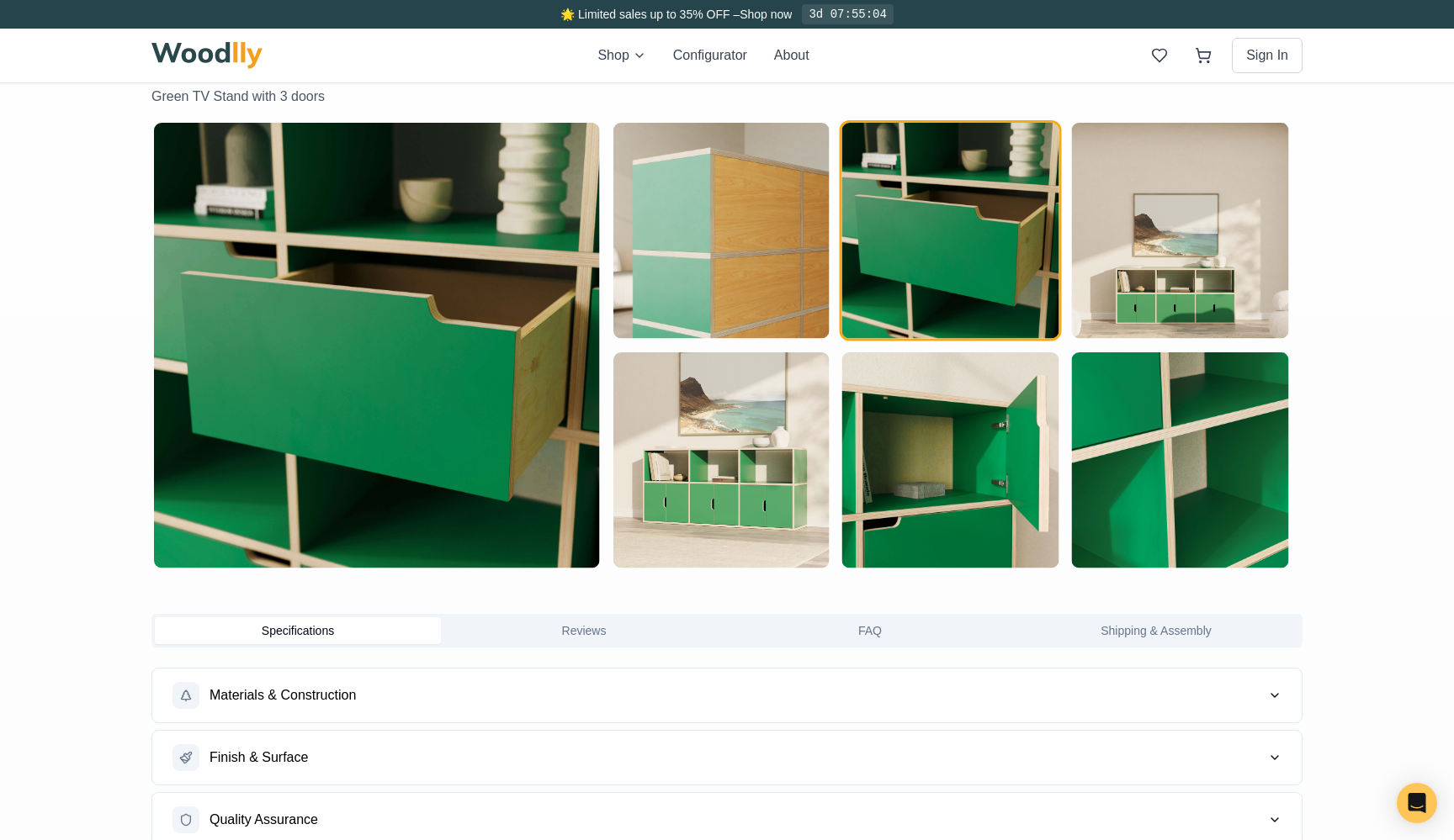
click at [914, 400] on img "button" at bounding box center [950, 461] width 216 height 216
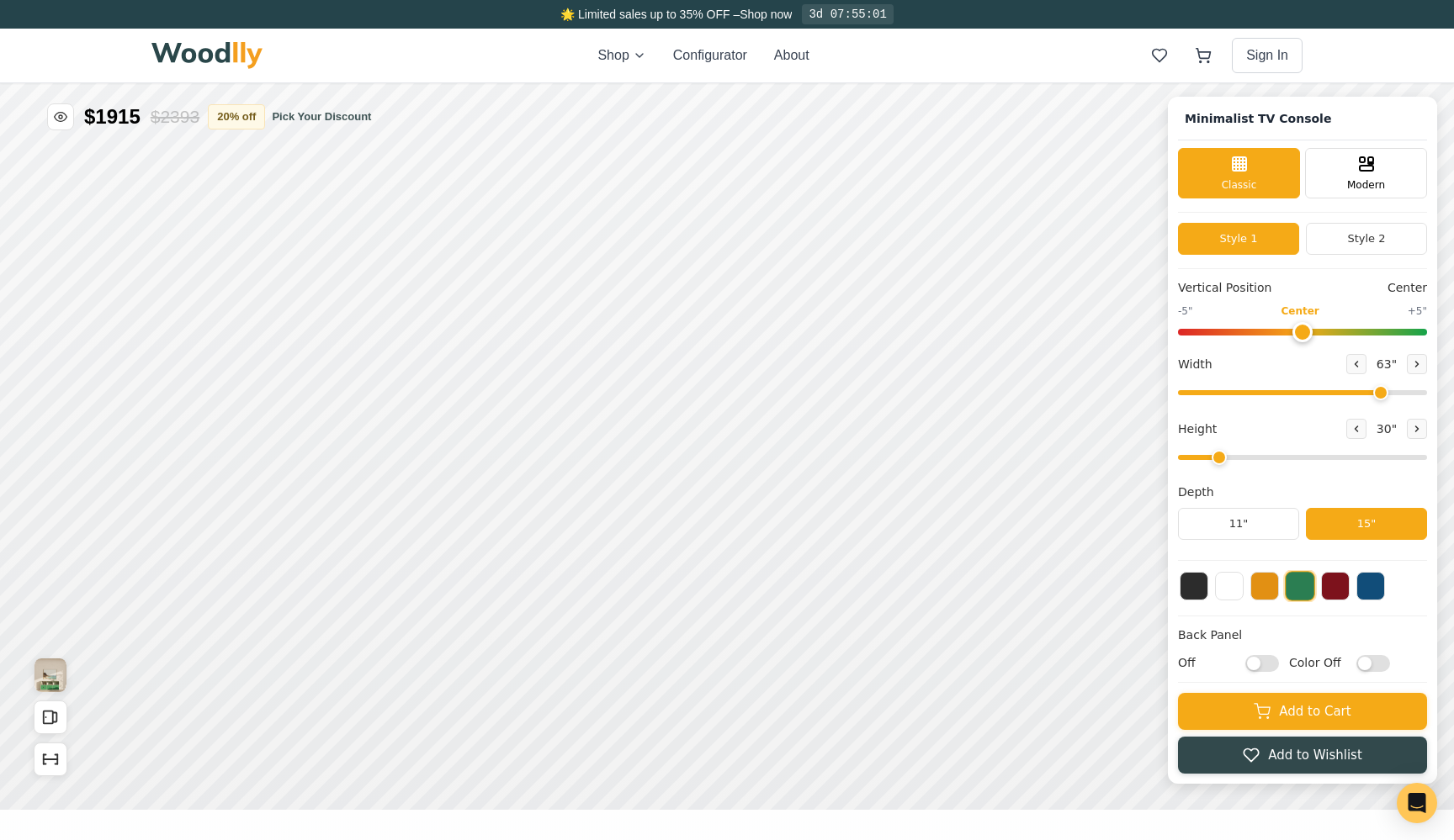
scroll to position [0, 0]
click at [54, 751] on icon "Show Dimensions" at bounding box center [50, 760] width 19 height 19
click at [1412, 431] on icon at bounding box center [1416, 428] width 10 height 10
click at [1411, 431] on button at bounding box center [1416, 429] width 20 height 20
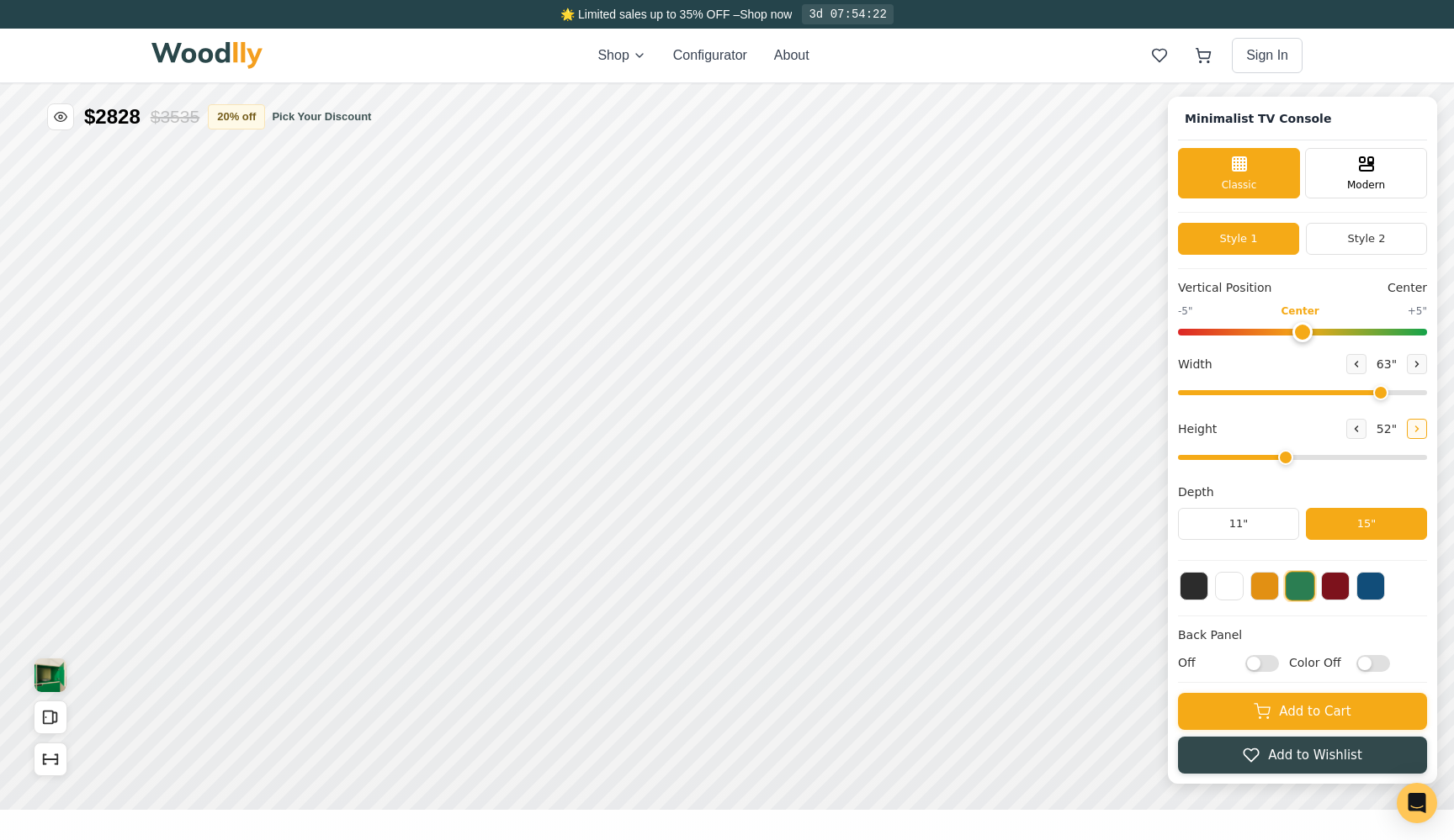
click at [1411, 431] on button at bounding box center [1416, 429] width 20 height 20
type input "6"
click at [57, 719] on icon "Open All Doors and Drawers" at bounding box center [55, 718] width 4 height 9
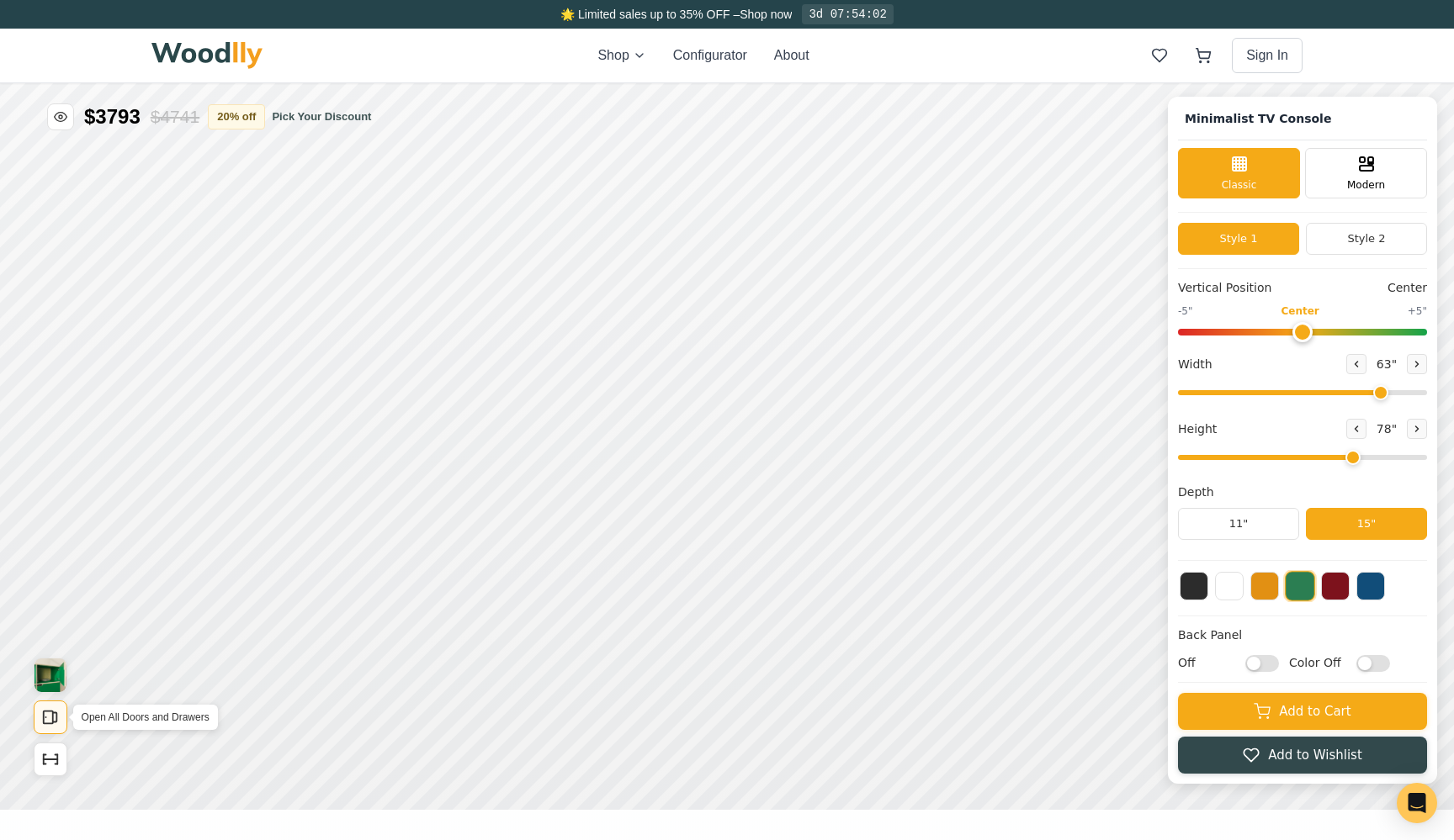
click at [52, 716] on rect "Open All Doors and Drawers" at bounding box center [48, 718] width 9 height 12
click at [43, 751] on icon "Show Dimensions" at bounding box center [50, 760] width 19 height 19
click at [296, 116] on button "Pick Your Discount" at bounding box center [321, 117] width 99 height 17
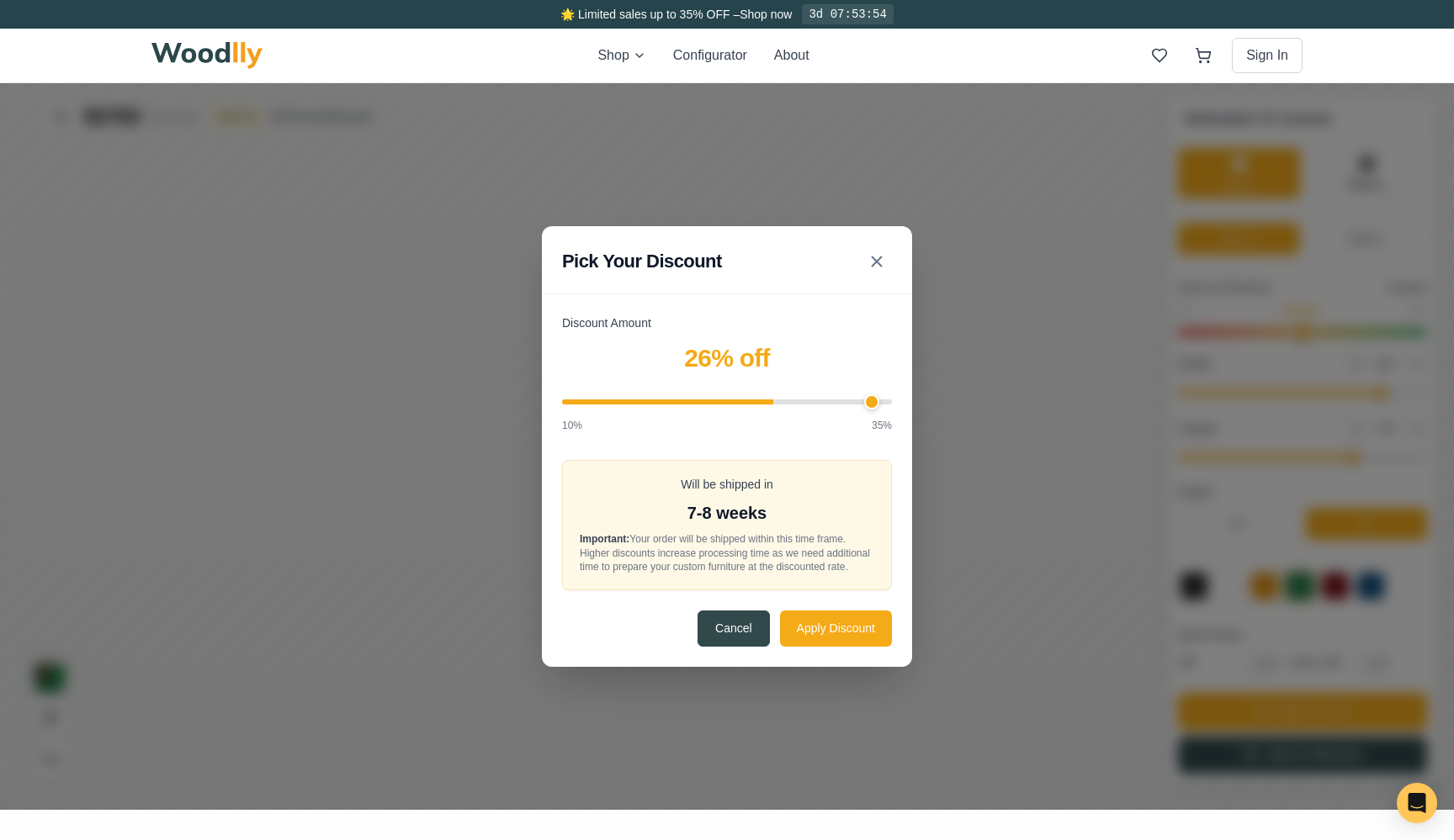
type input "35"
drag, startPoint x: 700, startPoint y: 399, endPoint x: 1171, endPoint y: 377, distance: 471.5
click at [1171, 377] on div "Pick Your Discount Discount Amount 26 % off 10% 35% Will be shipped in 7-8 week…" at bounding box center [727, 447] width 1454 height 727
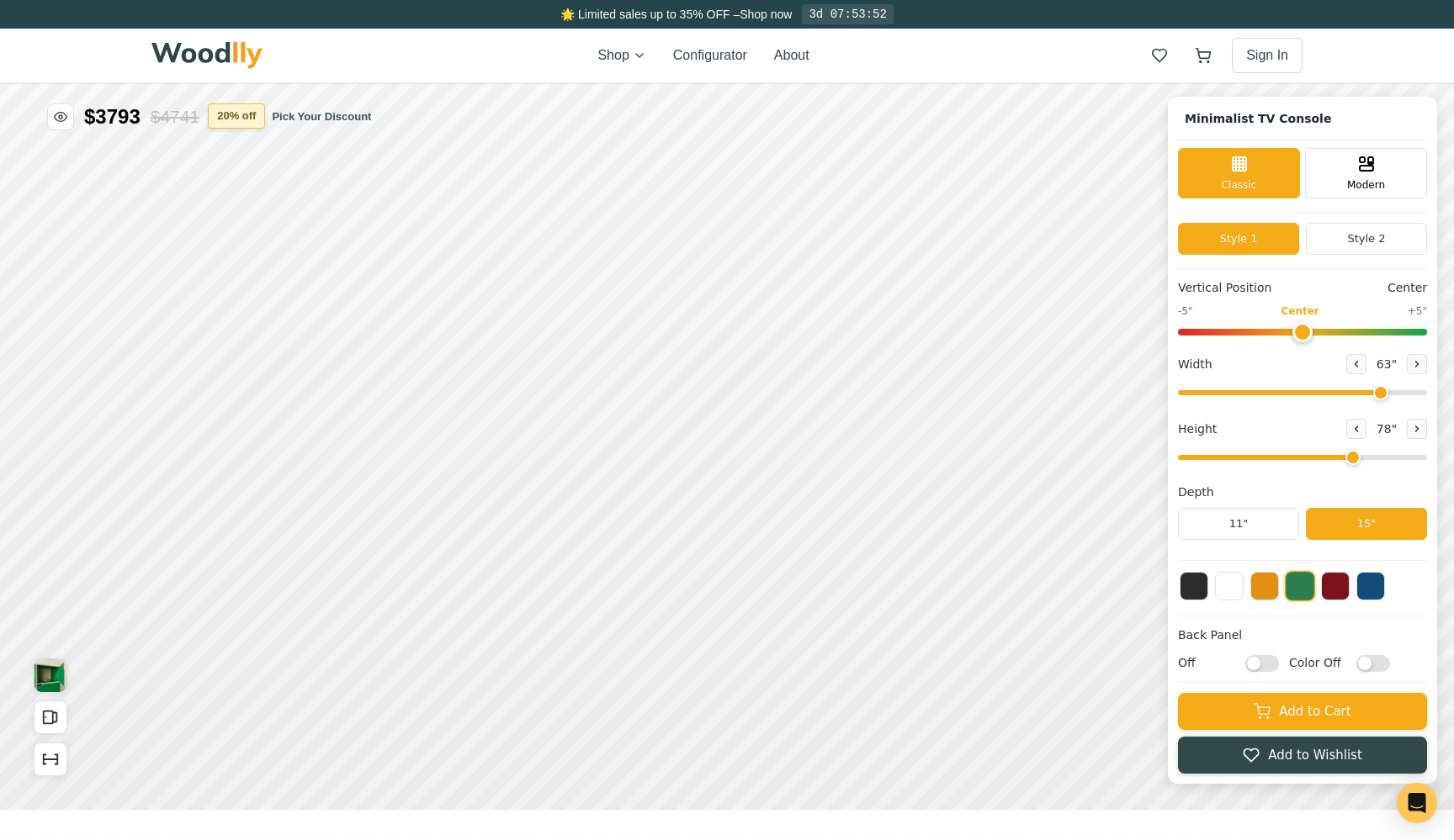
click at [250, 112] on button "20 % off" at bounding box center [236, 116] width 57 height 26
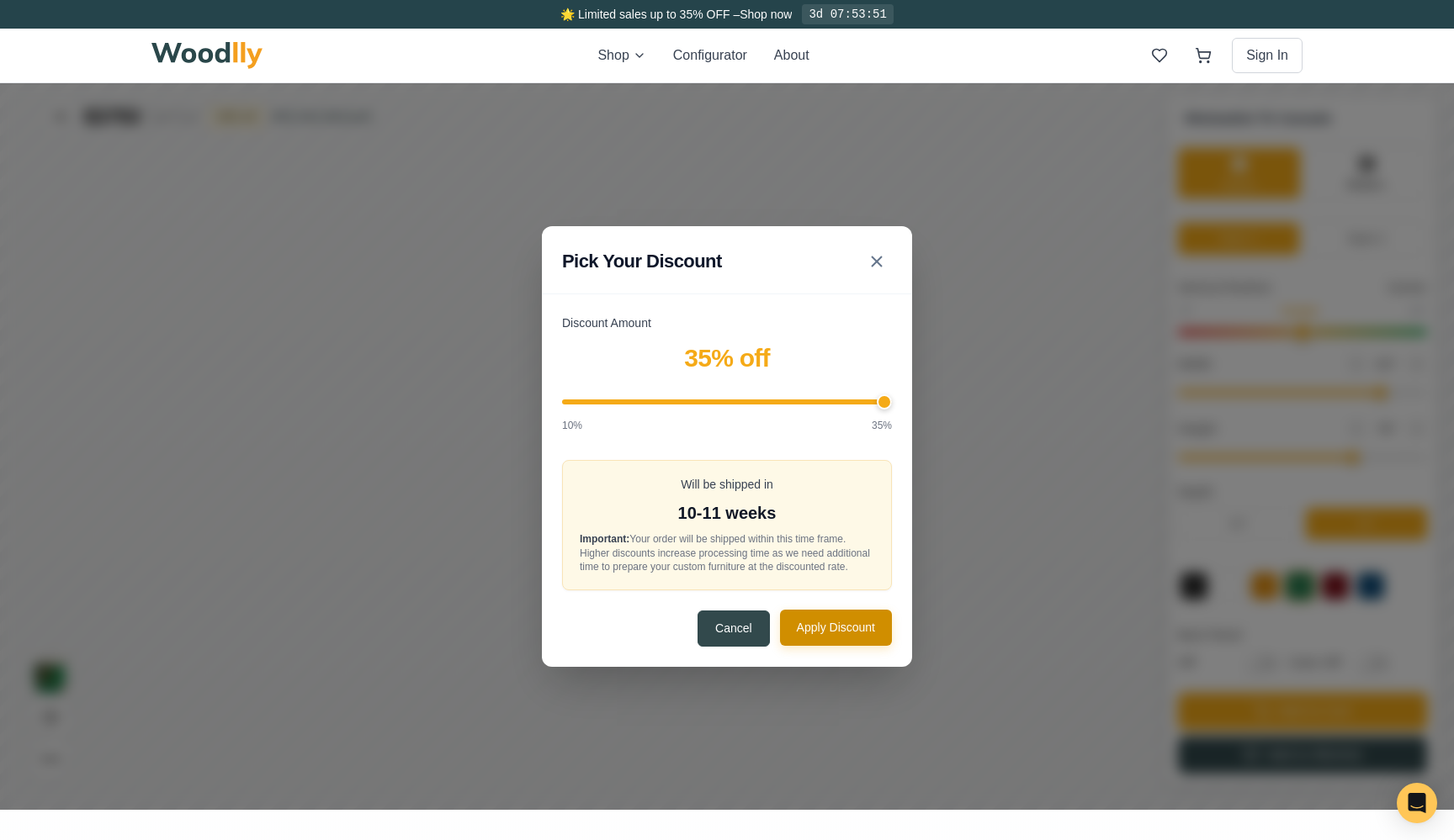
click at [818, 645] on button "Apply Discount" at bounding box center [836, 628] width 112 height 36
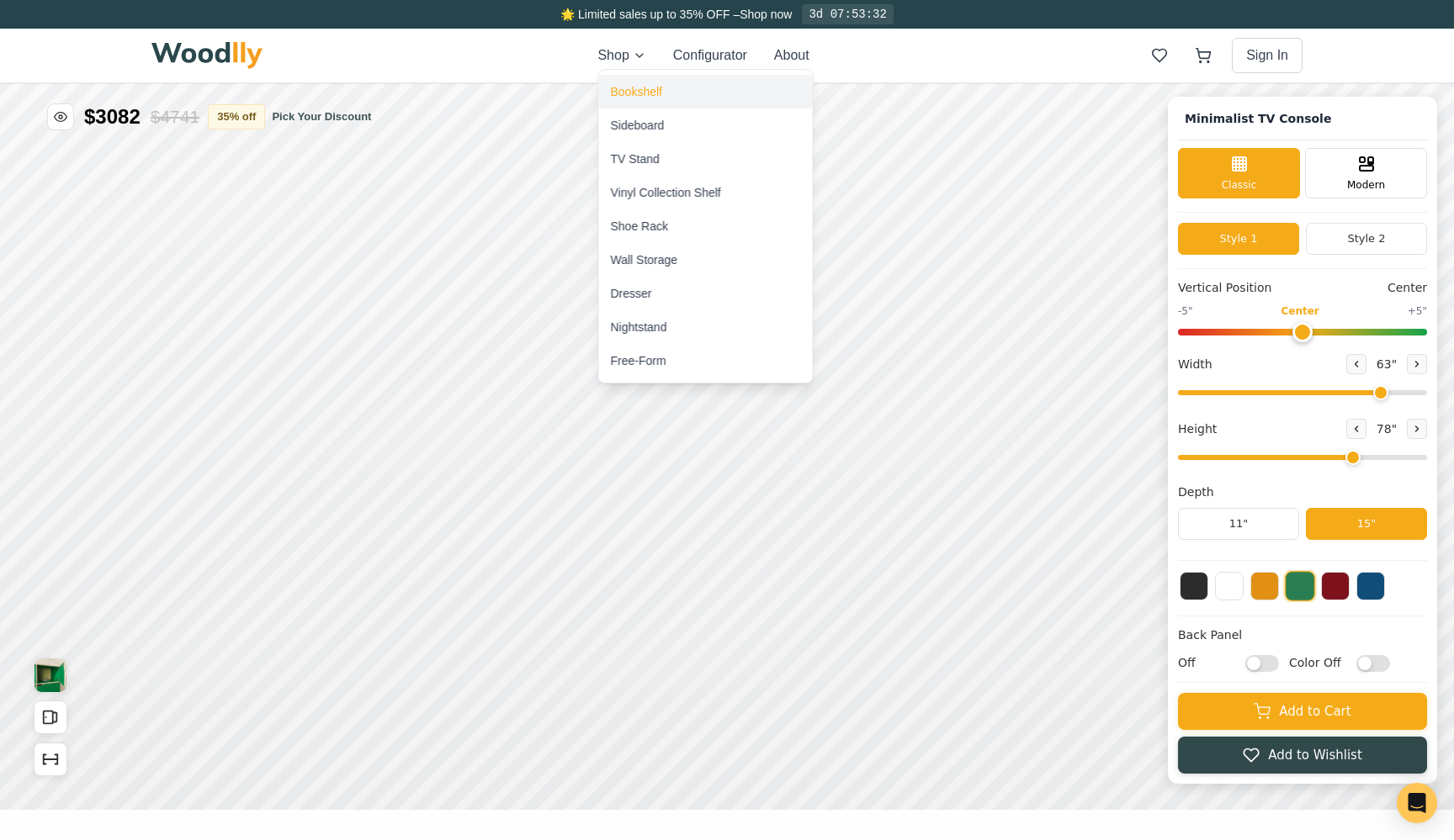
click at [626, 93] on div "Bookshelf" at bounding box center [637, 91] width 51 height 17
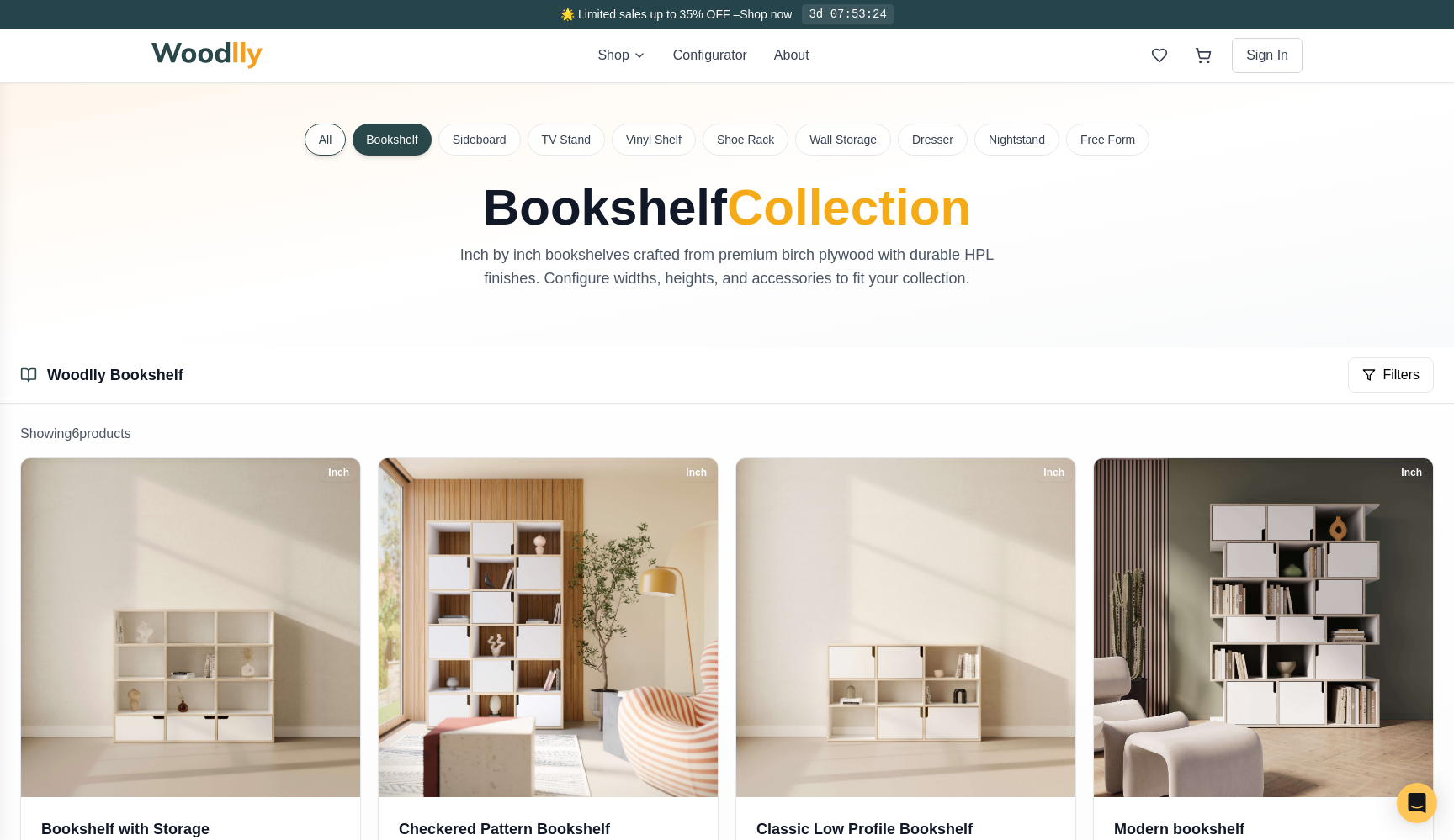
click at [318, 134] on button "All" at bounding box center [325, 140] width 42 height 32
